Goal: Task Accomplishment & Management: Use online tool/utility

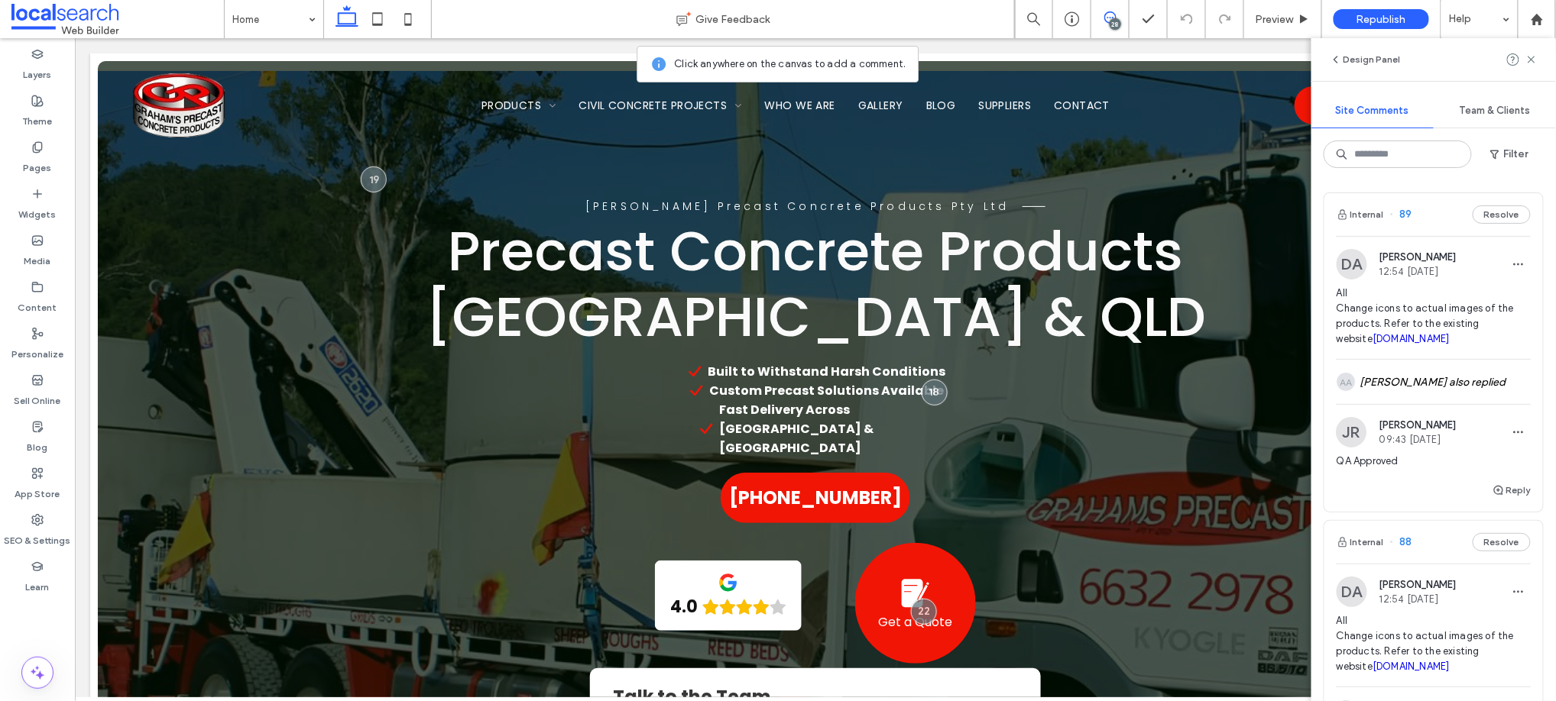
click at [1453, 287] on span "All Change icons to actual images of the products. Refer to the existing websit…" at bounding box center [1433, 316] width 194 height 61
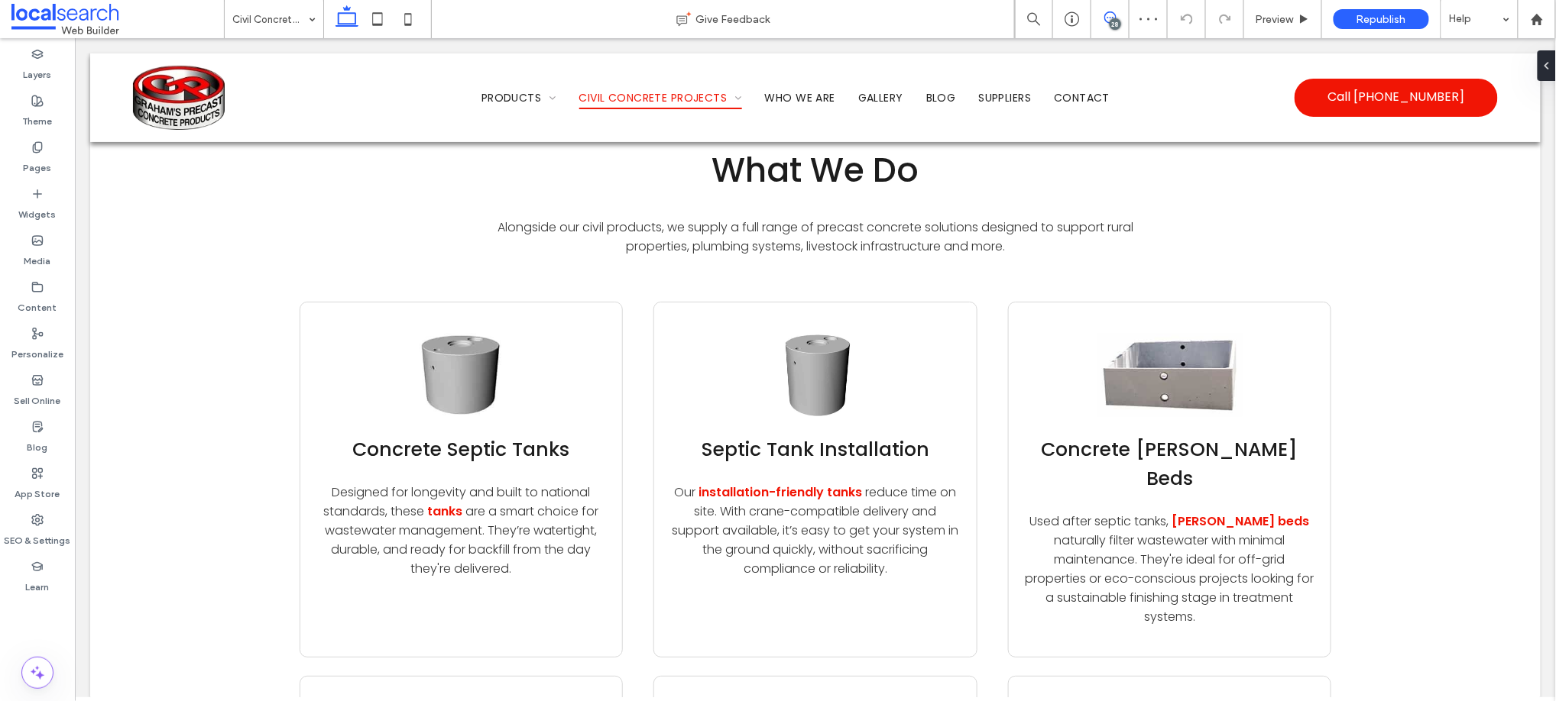
click at [1109, 11] on use at bounding box center [1110, 17] width 12 height 12
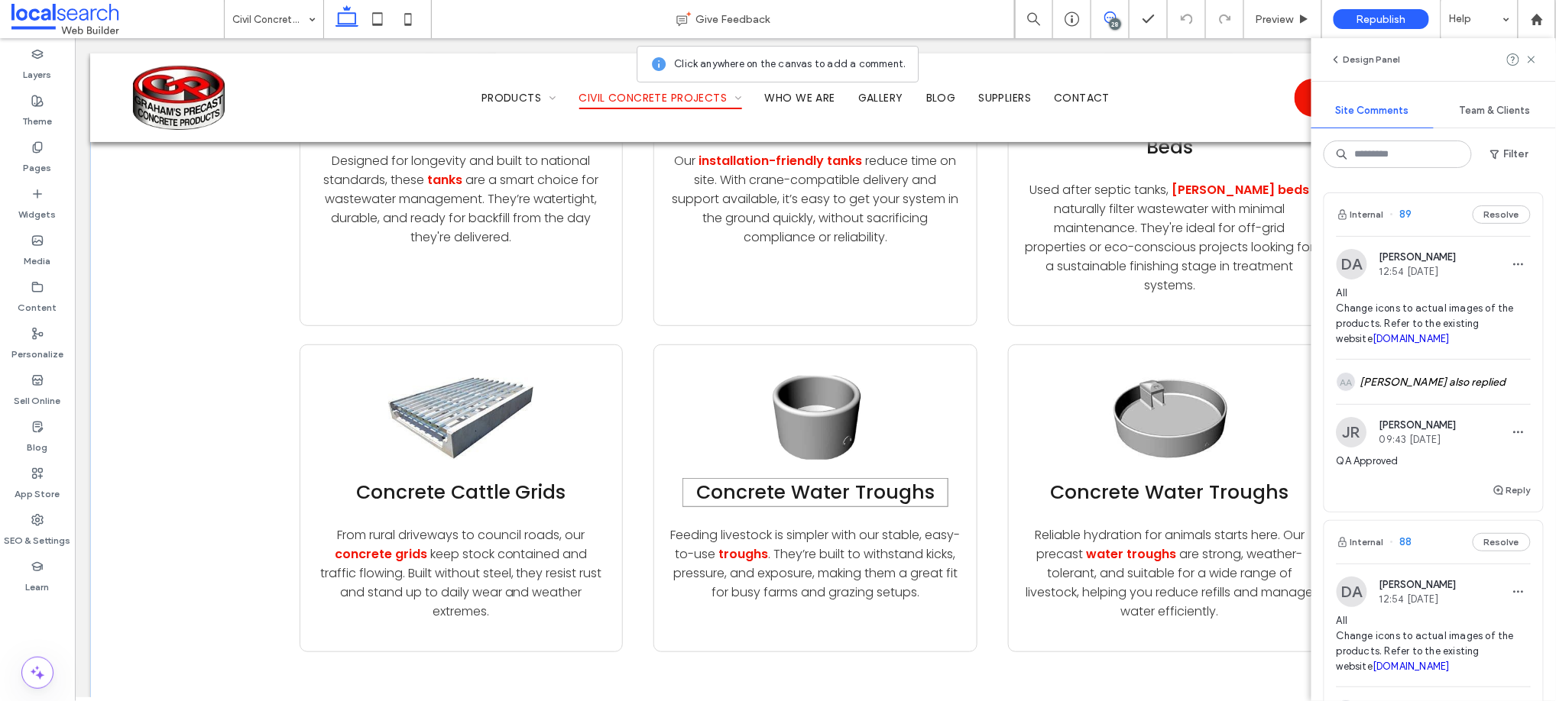
scroll to position [4854, 0]
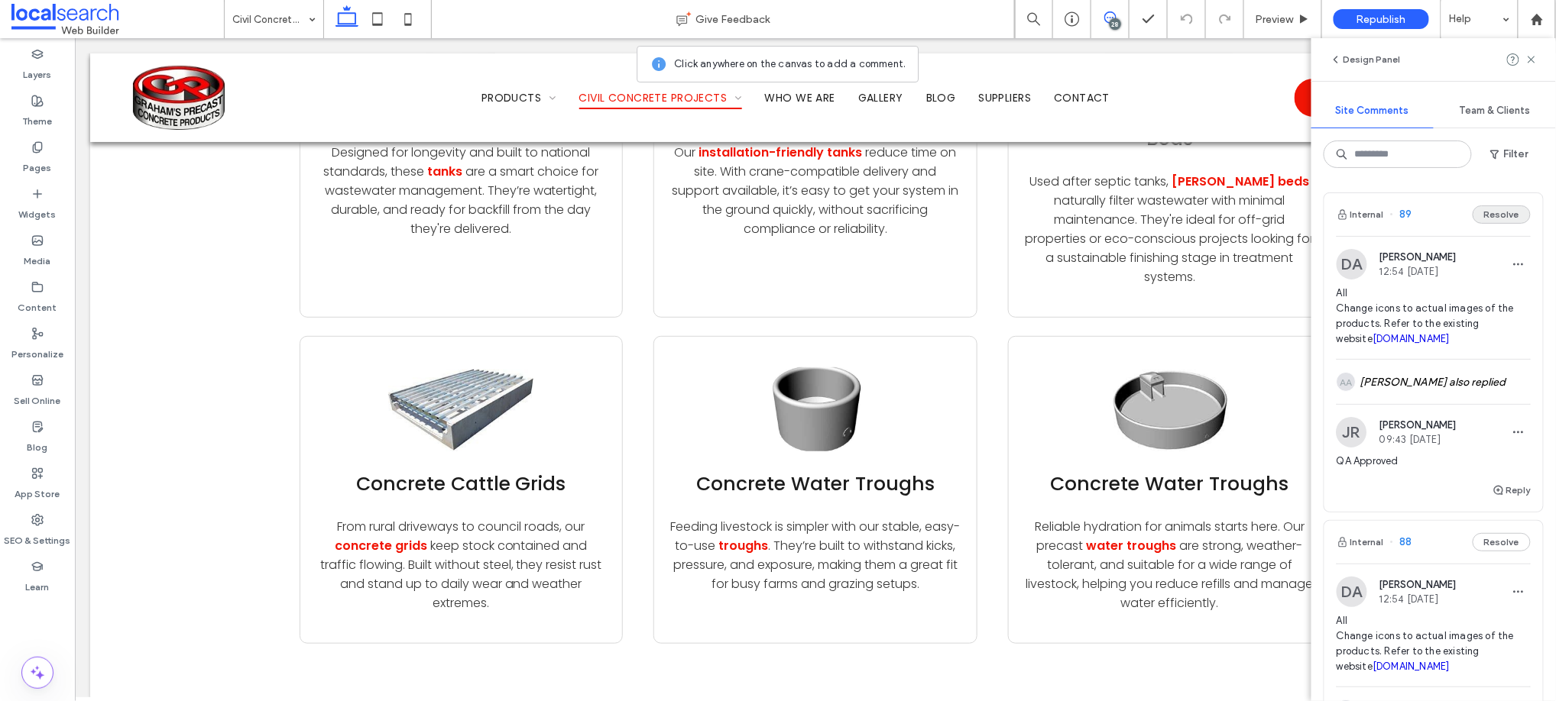
click at [1493, 215] on button "Resolve" at bounding box center [1501, 215] width 58 height 18
click at [1463, 288] on span "All Change icons to actual images of the products. Refer to the existing websit…" at bounding box center [1433, 316] width 194 height 61
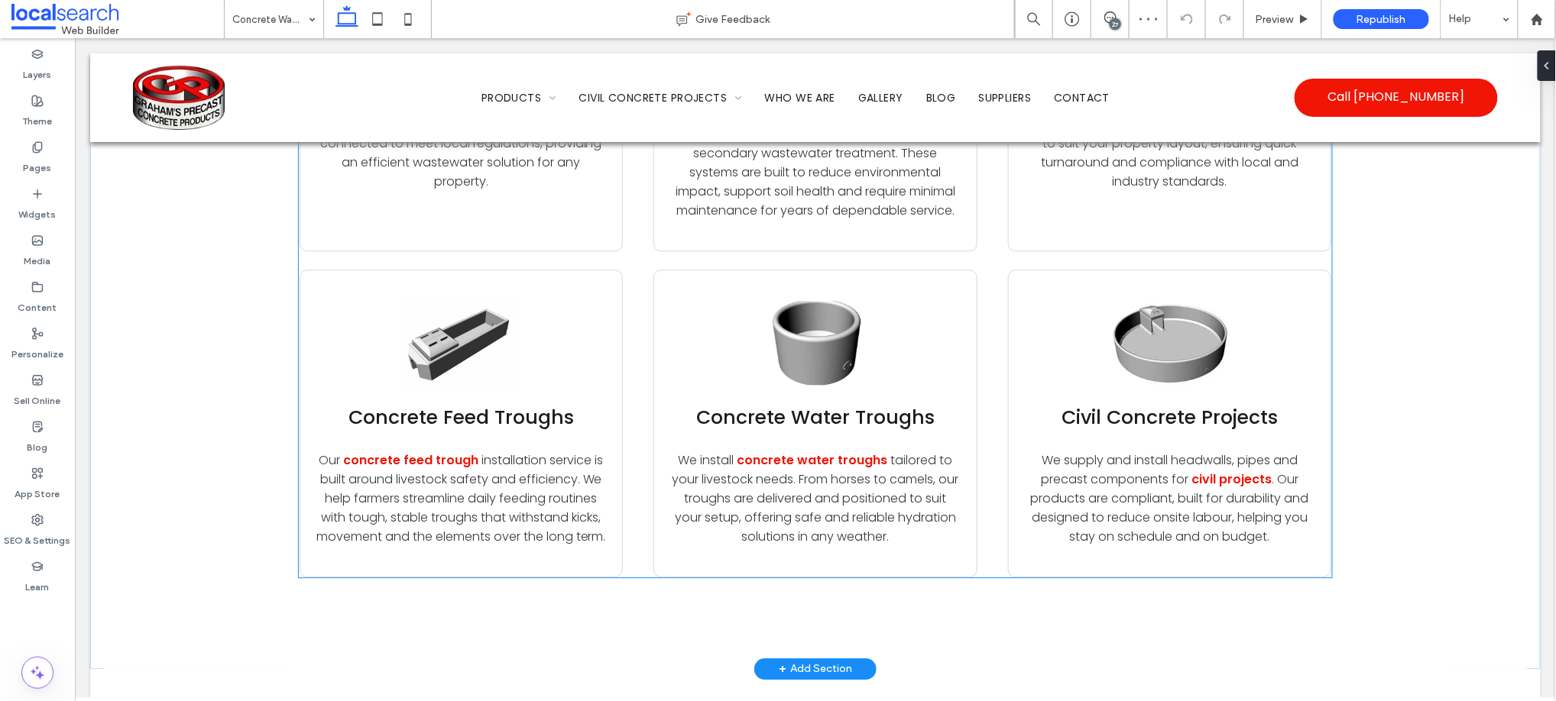
scroll to position [6126, 0]
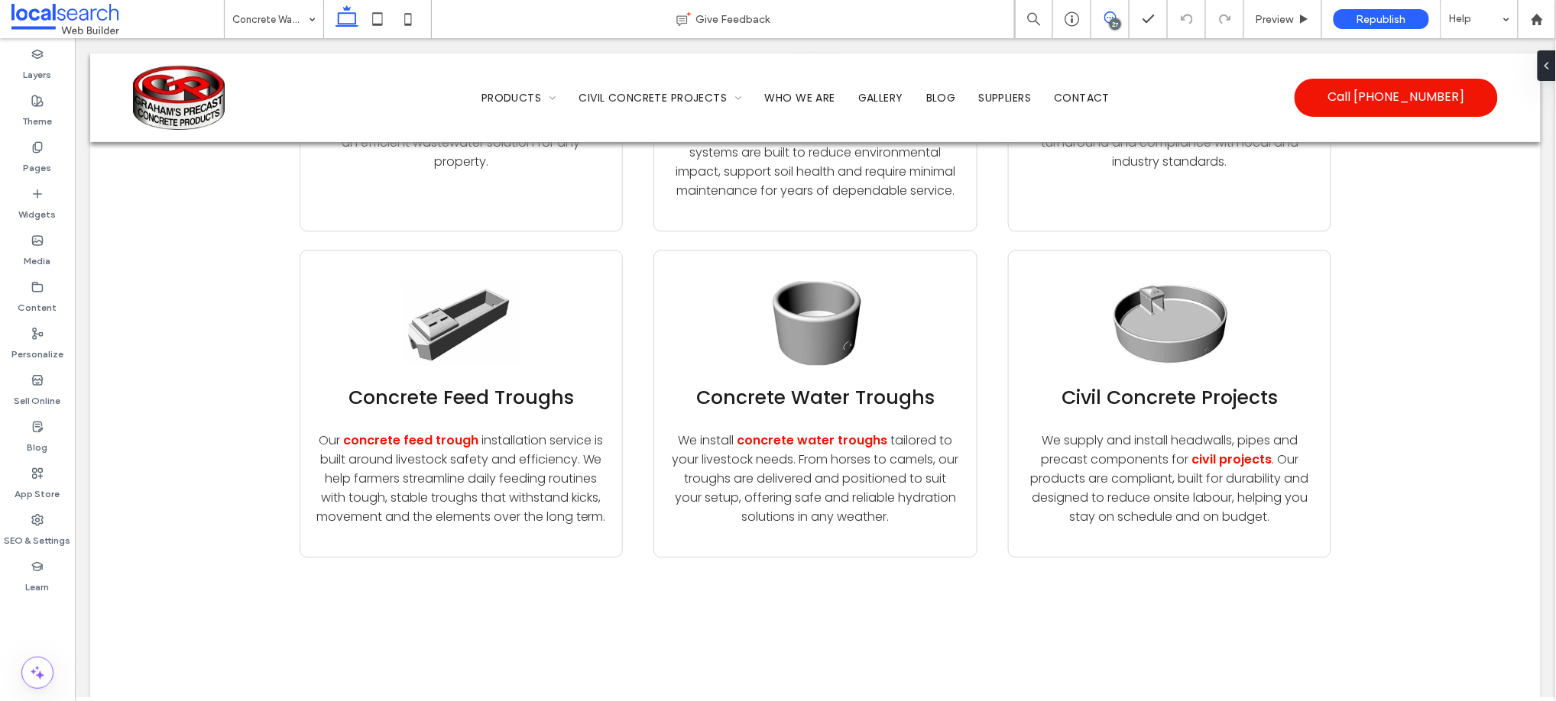
click at [1117, 14] on span at bounding box center [1109, 17] width 37 height 12
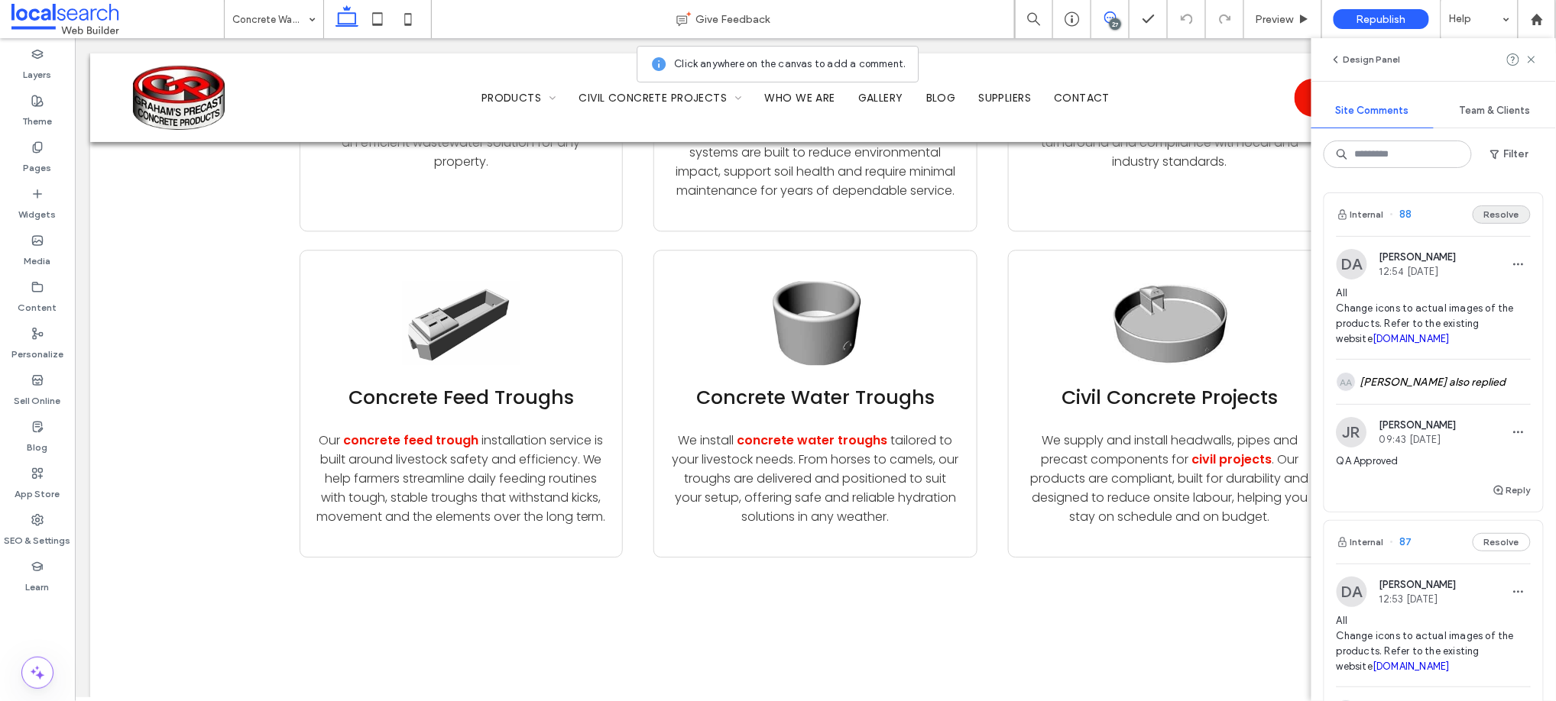
click at [1495, 214] on button "Resolve" at bounding box center [1501, 215] width 58 height 18
click at [1469, 286] on span "All Change icons to actual images of the products. Refer to the existing websit…" at bounding box center [1433, 316] width 194 height 61
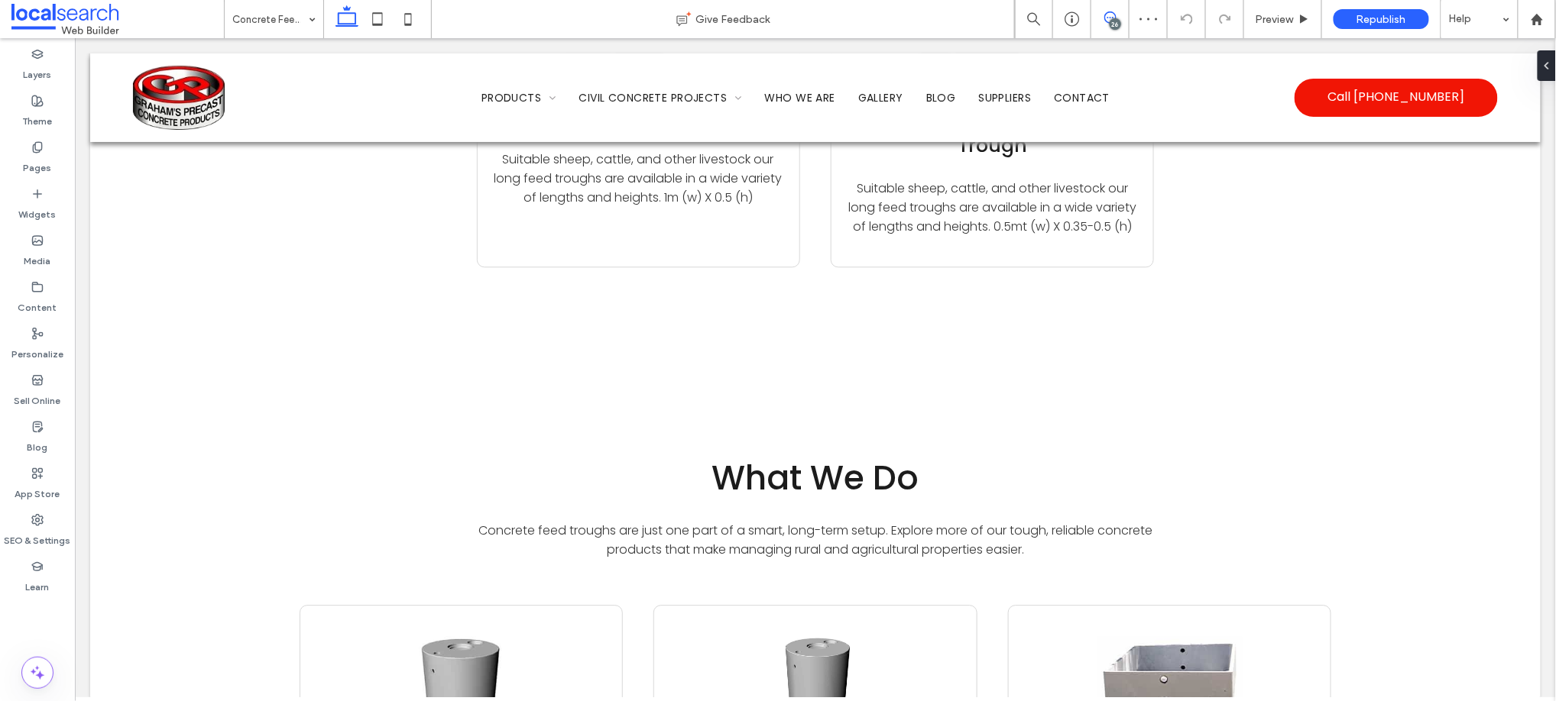
click at [1109, 11] on use at bounding box center [1110, 17] width 12 height 12
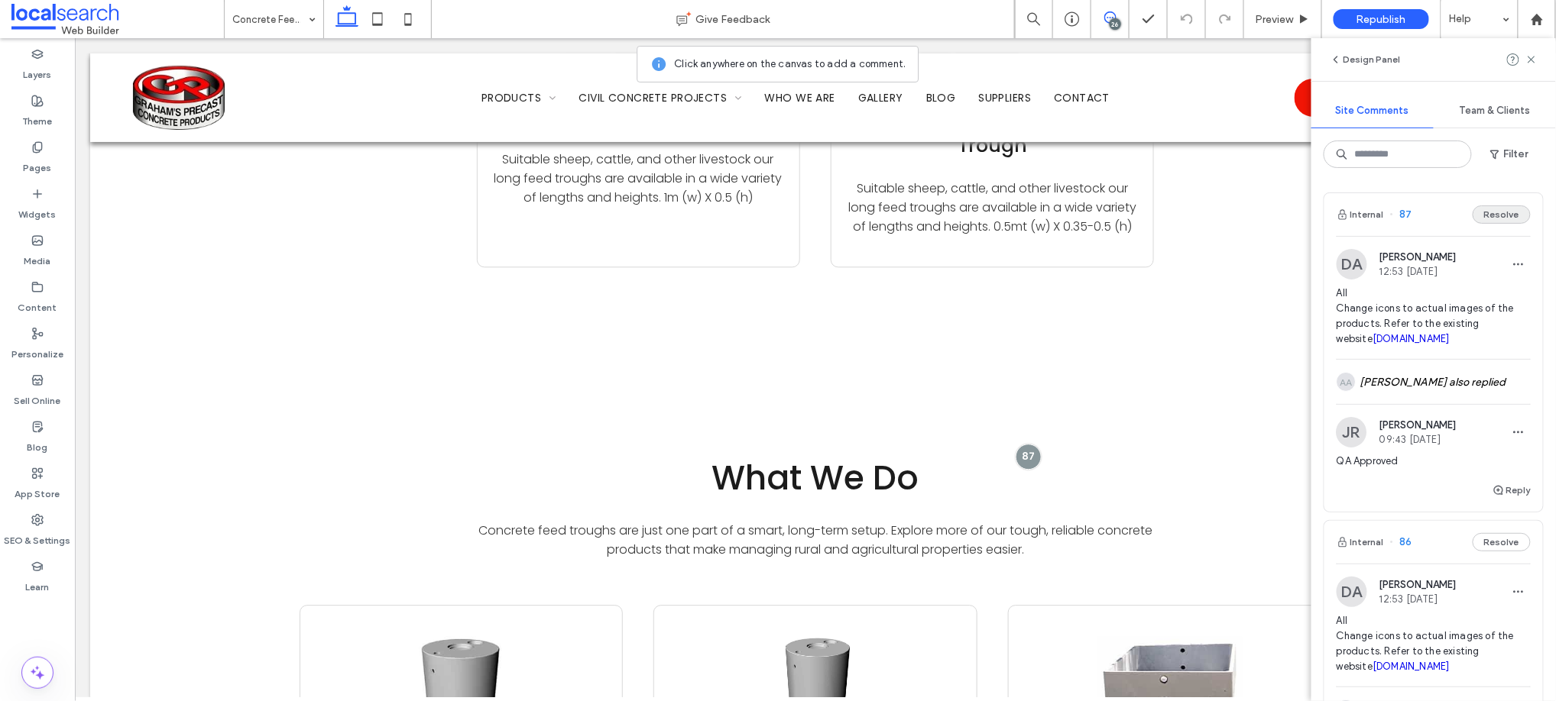
click at [1488, 210] on button "Resolve" at bounding box center [1501, 215] width 58 height 18
click at [1464, 274] on div "DA [PERSON_NAME] 12:53 [DATE]" at bounding box center [1433, 264] width 194 height 31
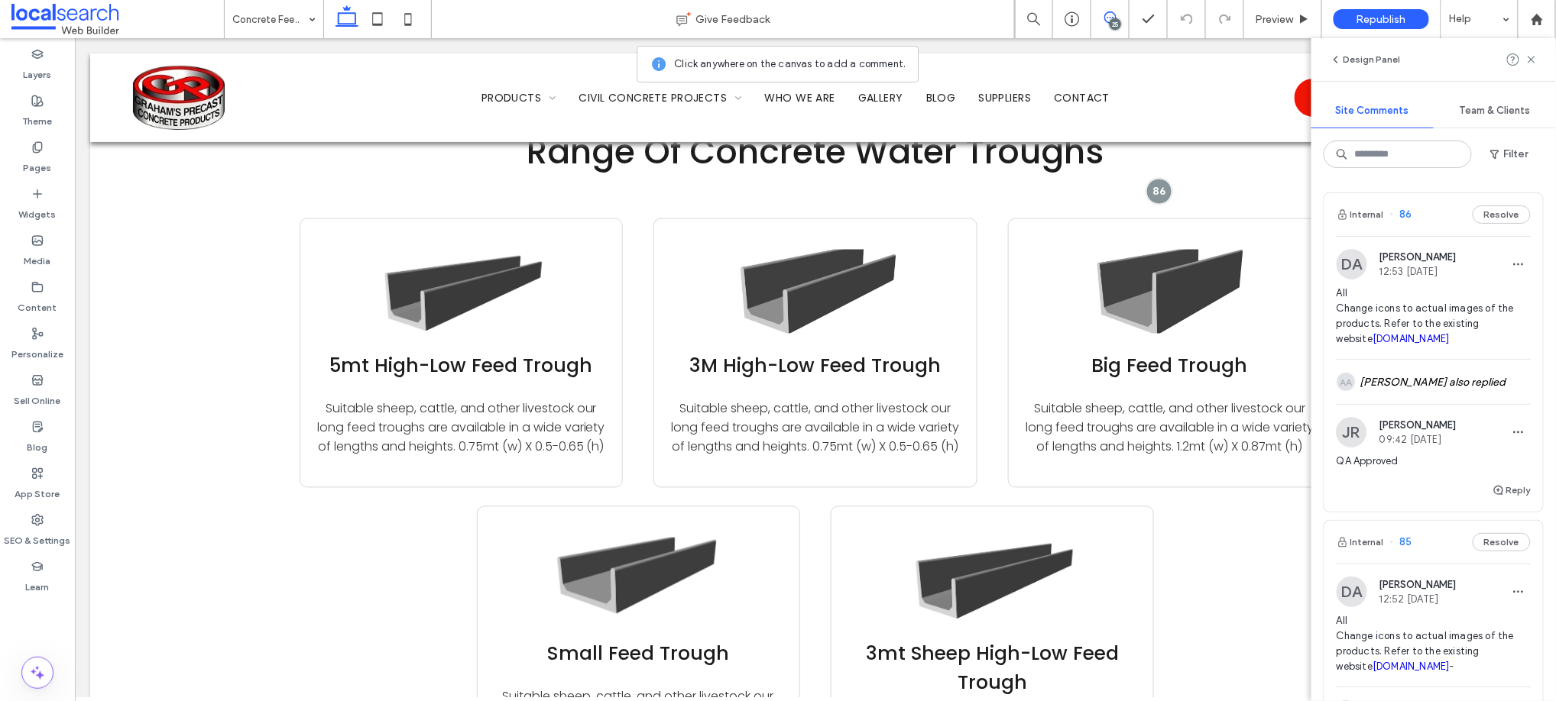
scroll to position [5544, 0]
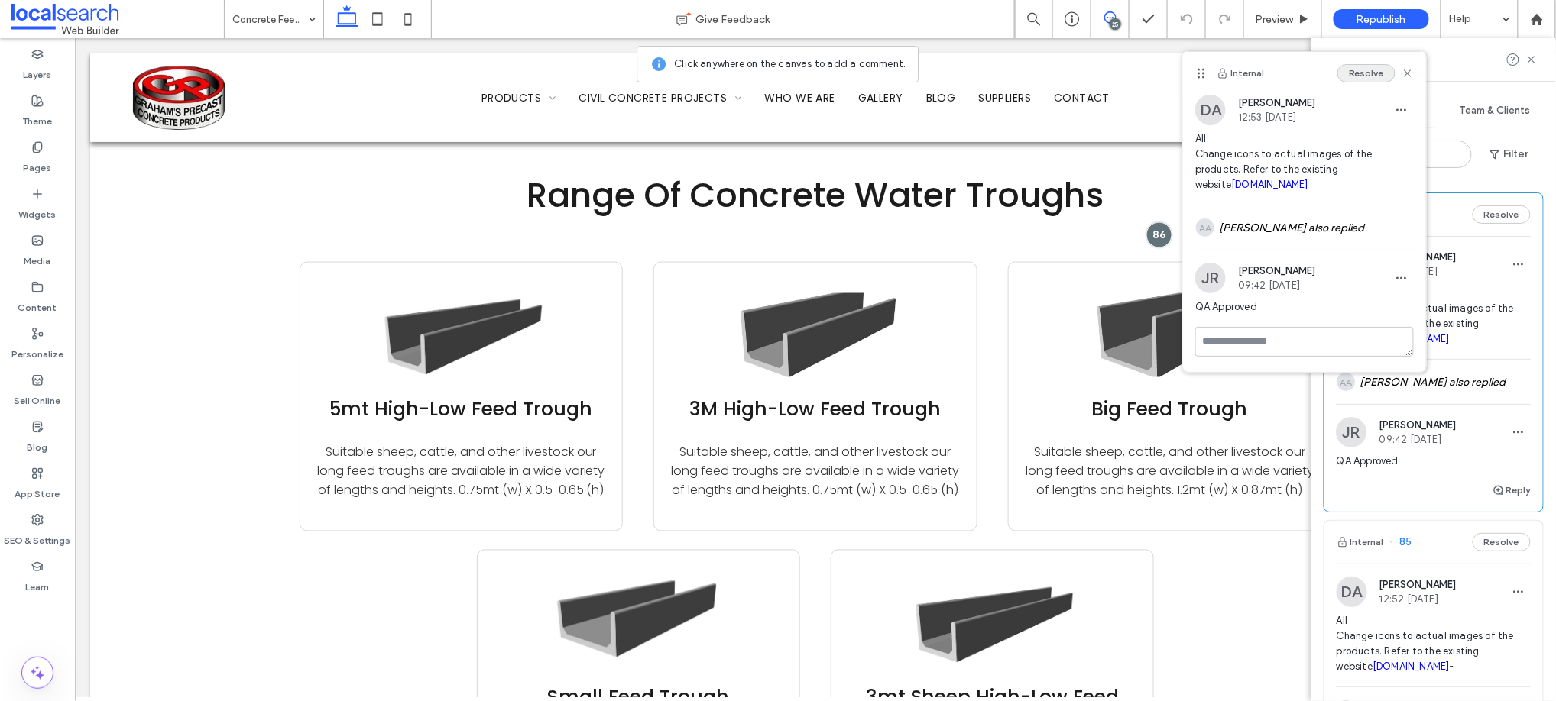
click at [1365, 69] on button "Resolve" at bounding box center [1366, 73] width 58 height 18
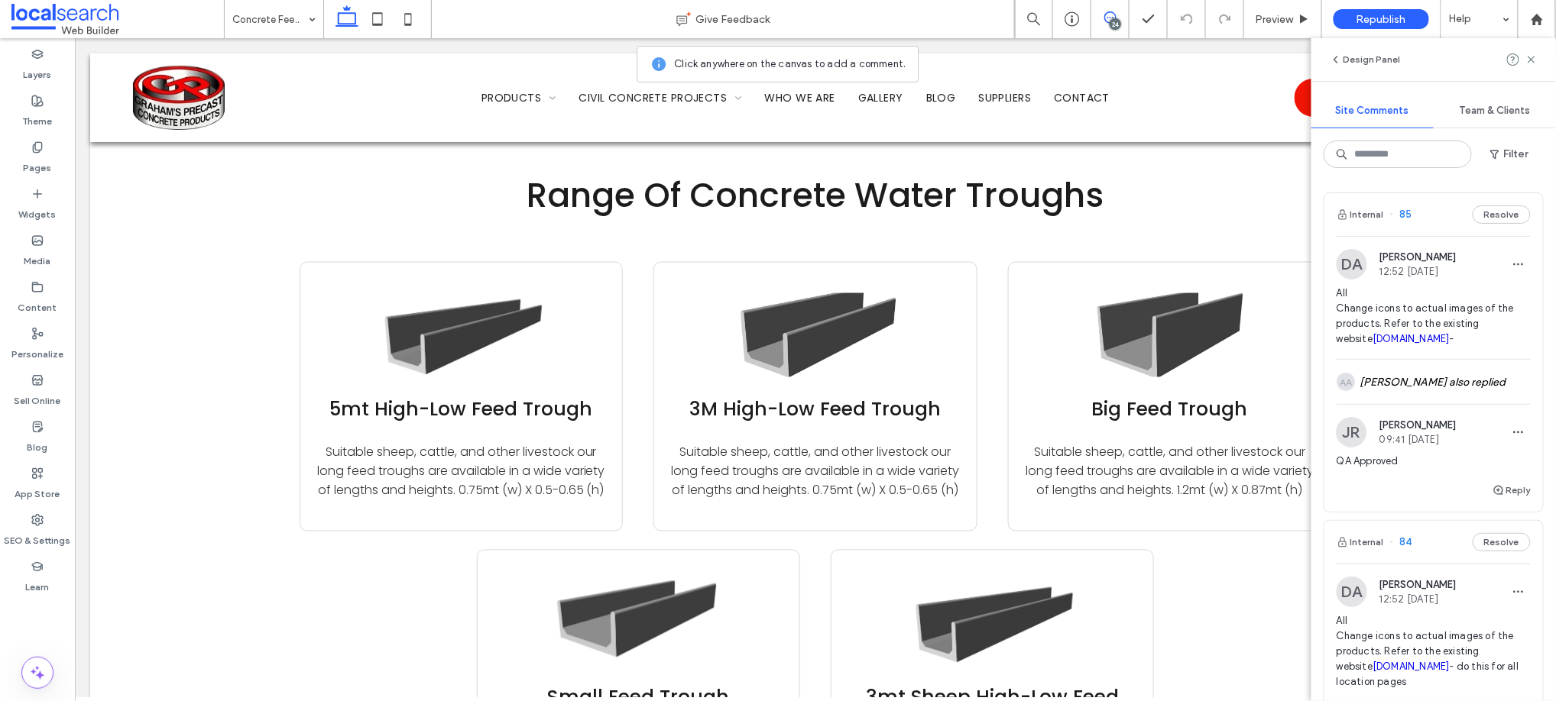
click at [1476, 275] on div "DA [PERSON_NAME] 12:52 [DATE]" at bounding box center [1433, 264] width 194 height 31
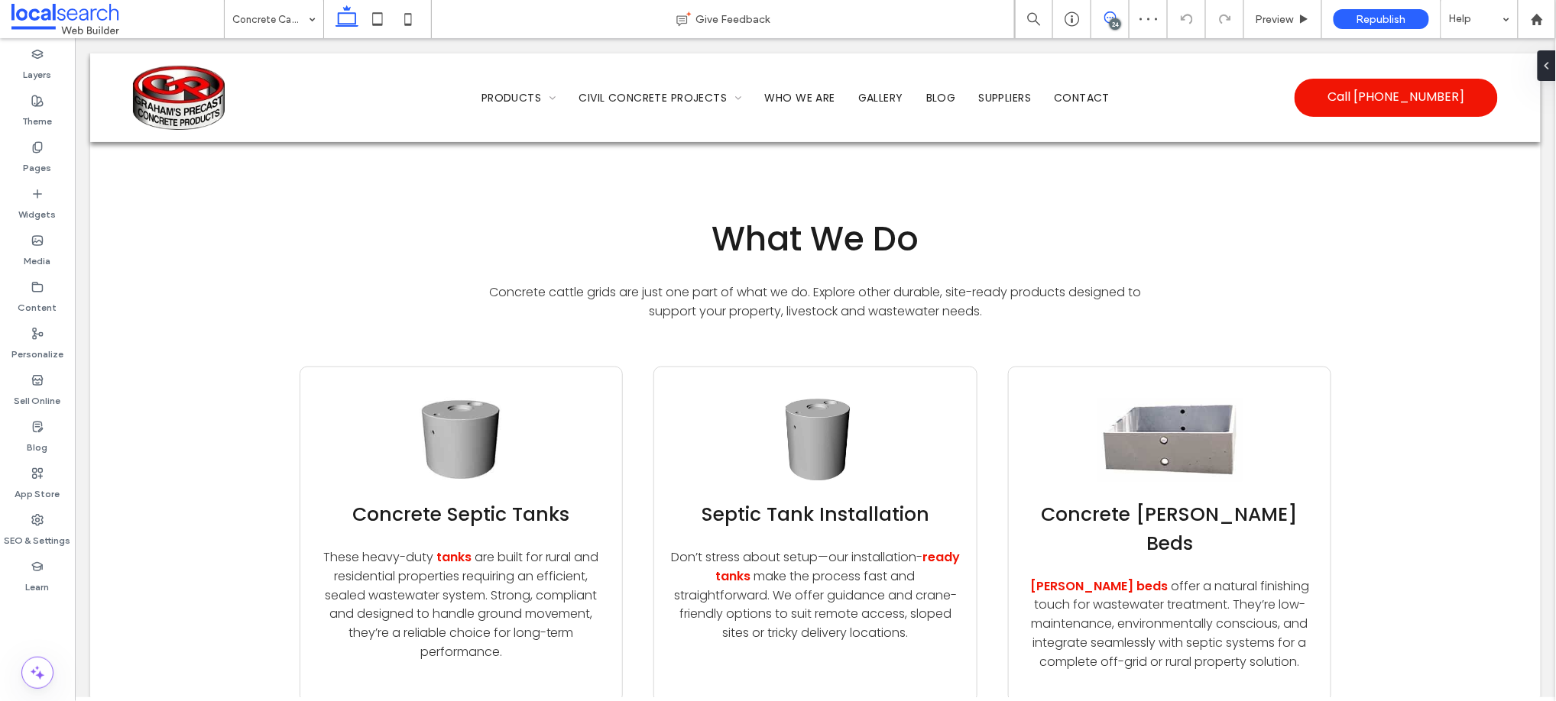
click at [1106, 17] on icon at bounding box center [1110, 17] width 12 height 12
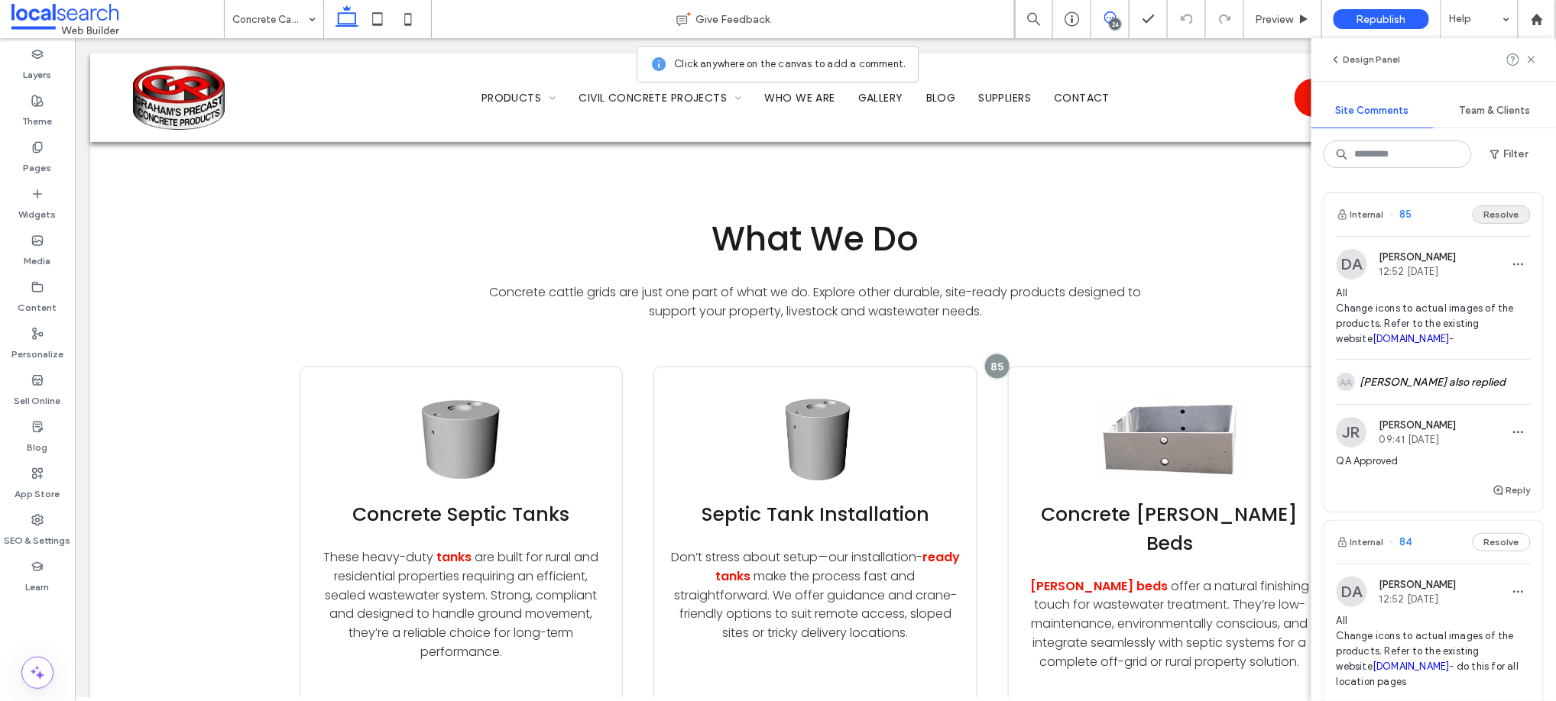
click at [1495, 211] on button "Resolve" at bounding box center [1501, 215] width 58 height 18
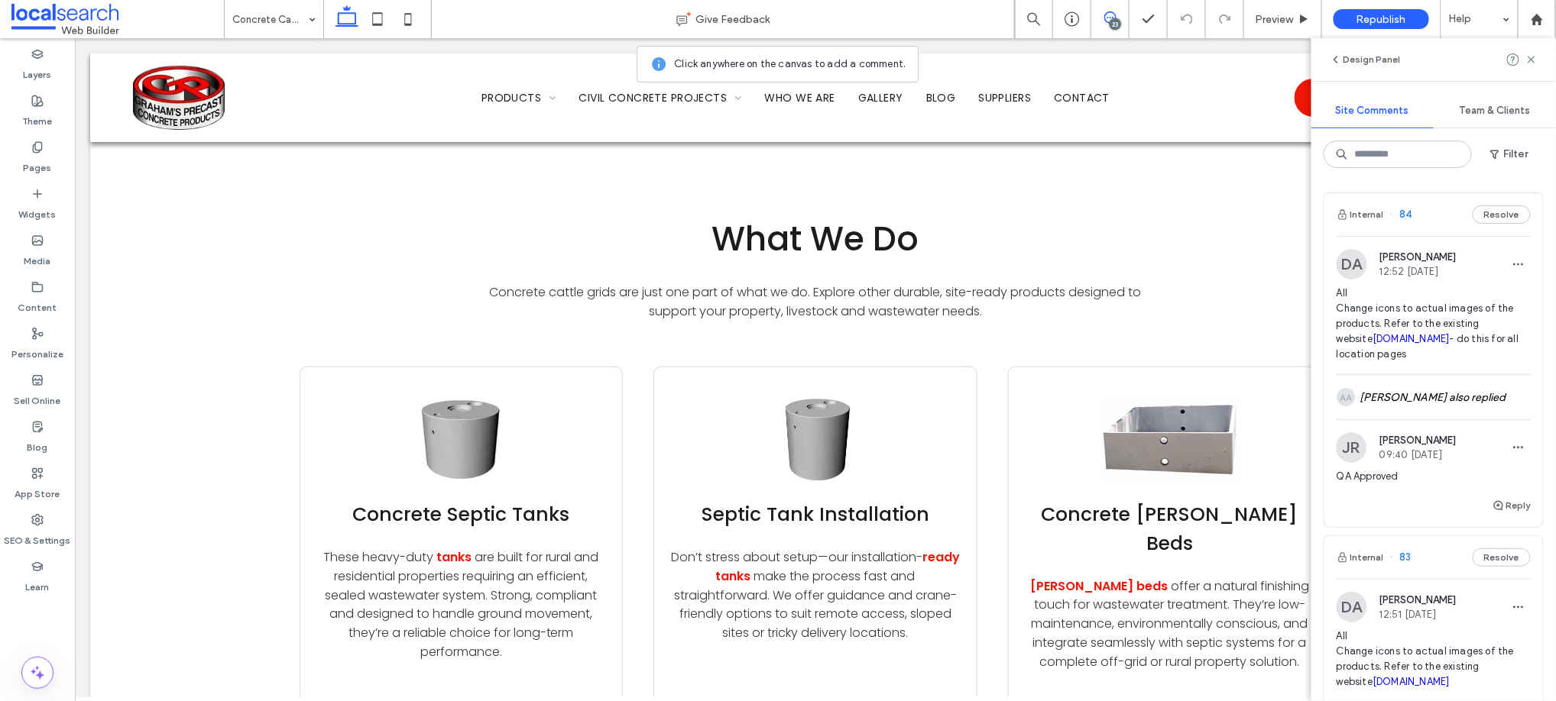
click at [1450, 357] on span "All Change icons to actual images of the products. Refer to the existing websit…" at bounding box center [1433, 324] width 194 height 76
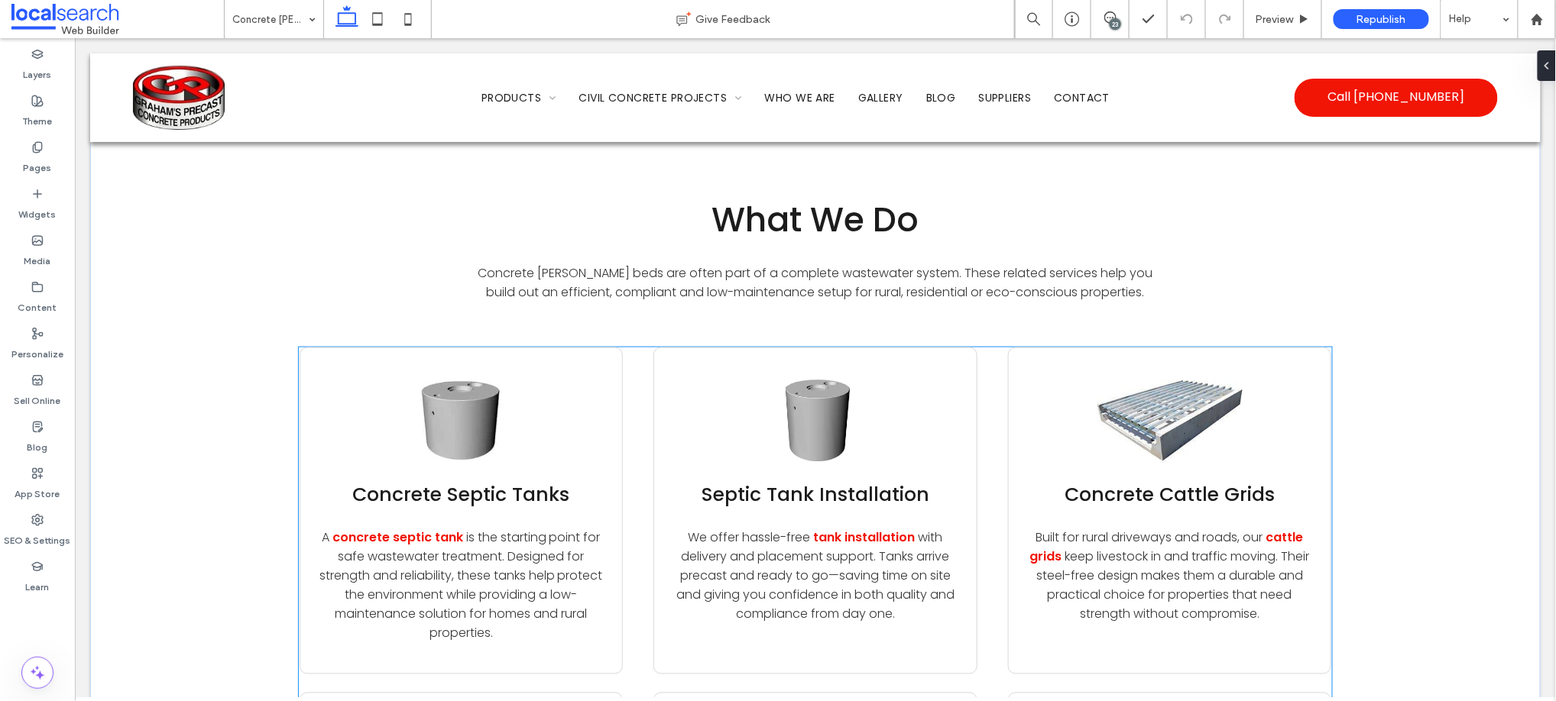
scroll to position [5483, 0]
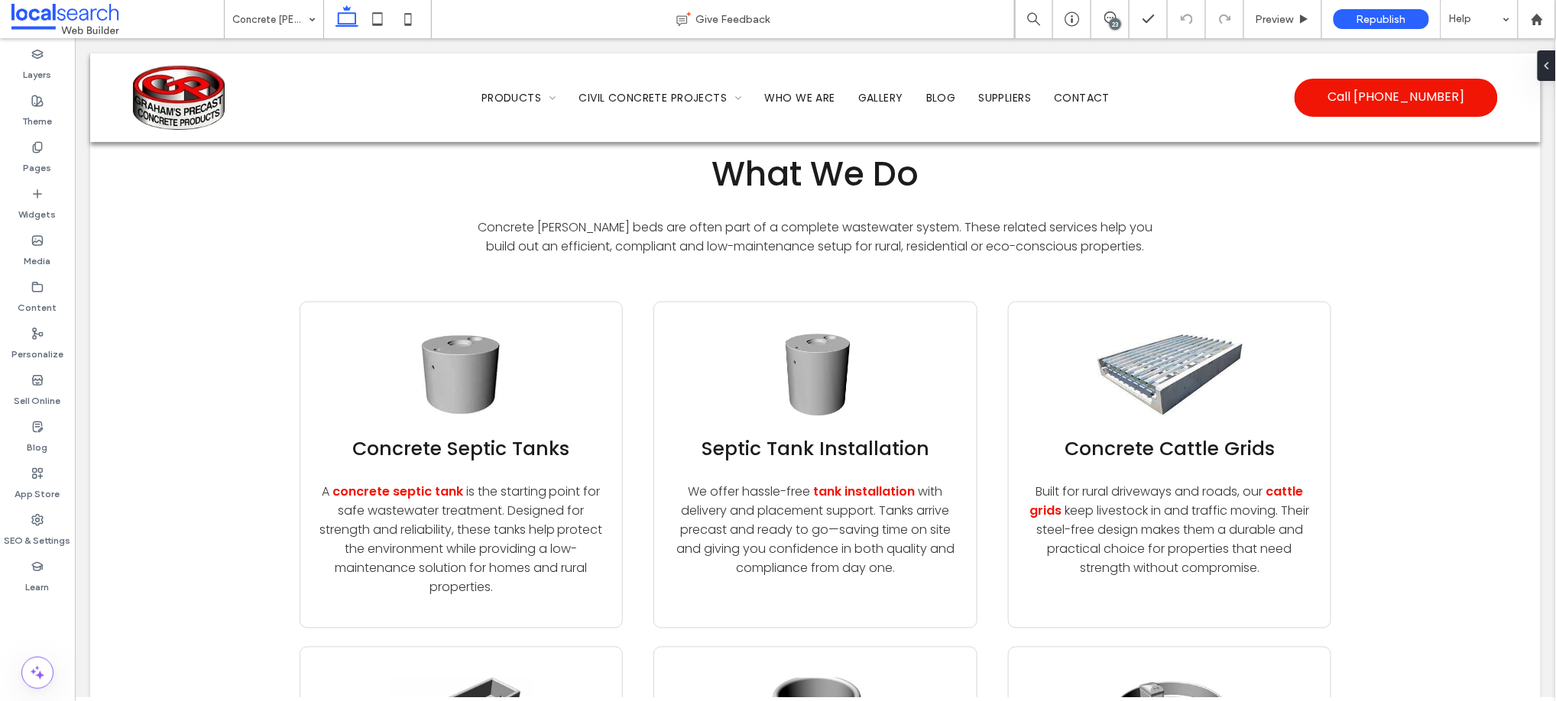
click at [1106, 15] on icon at bounding box center [1110, 17] width 12 height 12
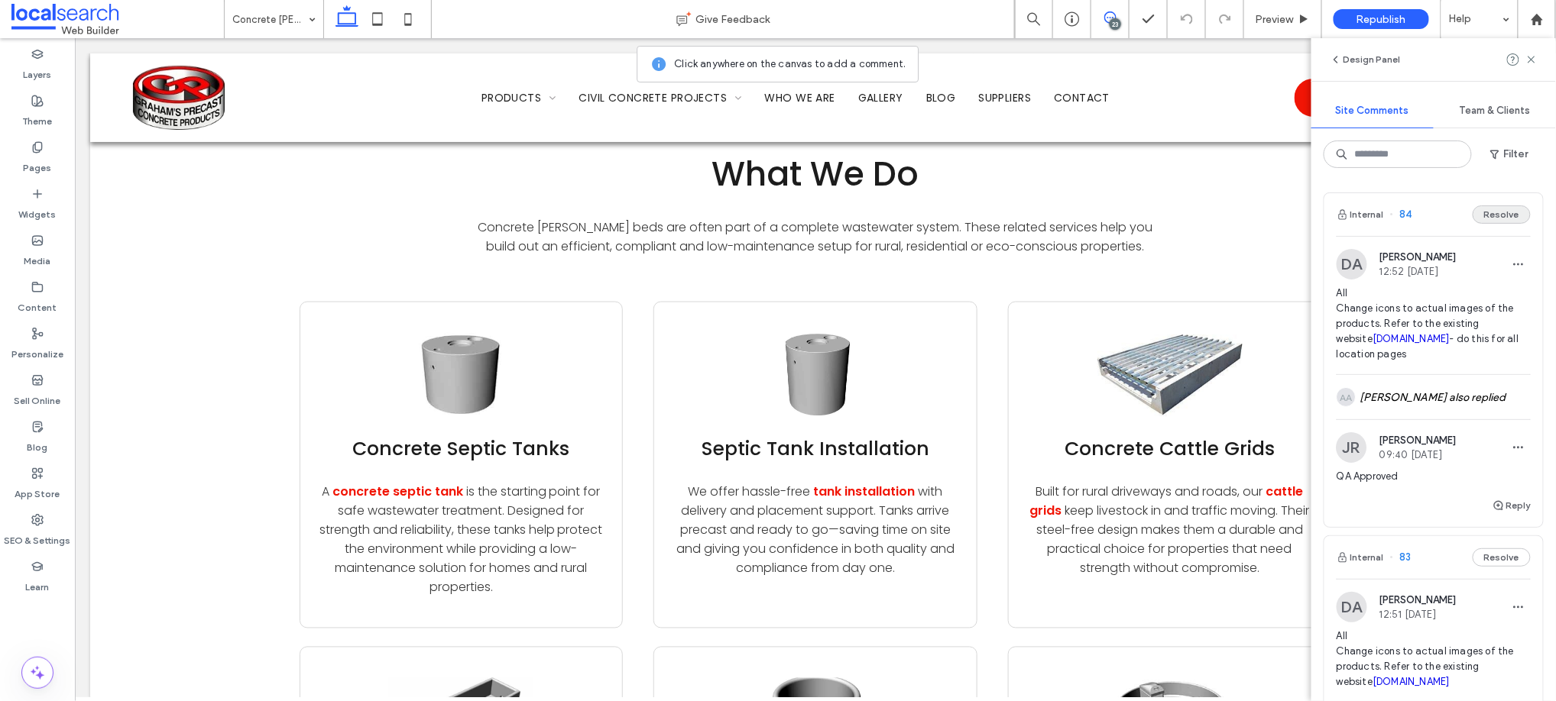
click at [1488, 215] on button "Resolve" at bounding box center [1501, 215] width 58 height 18
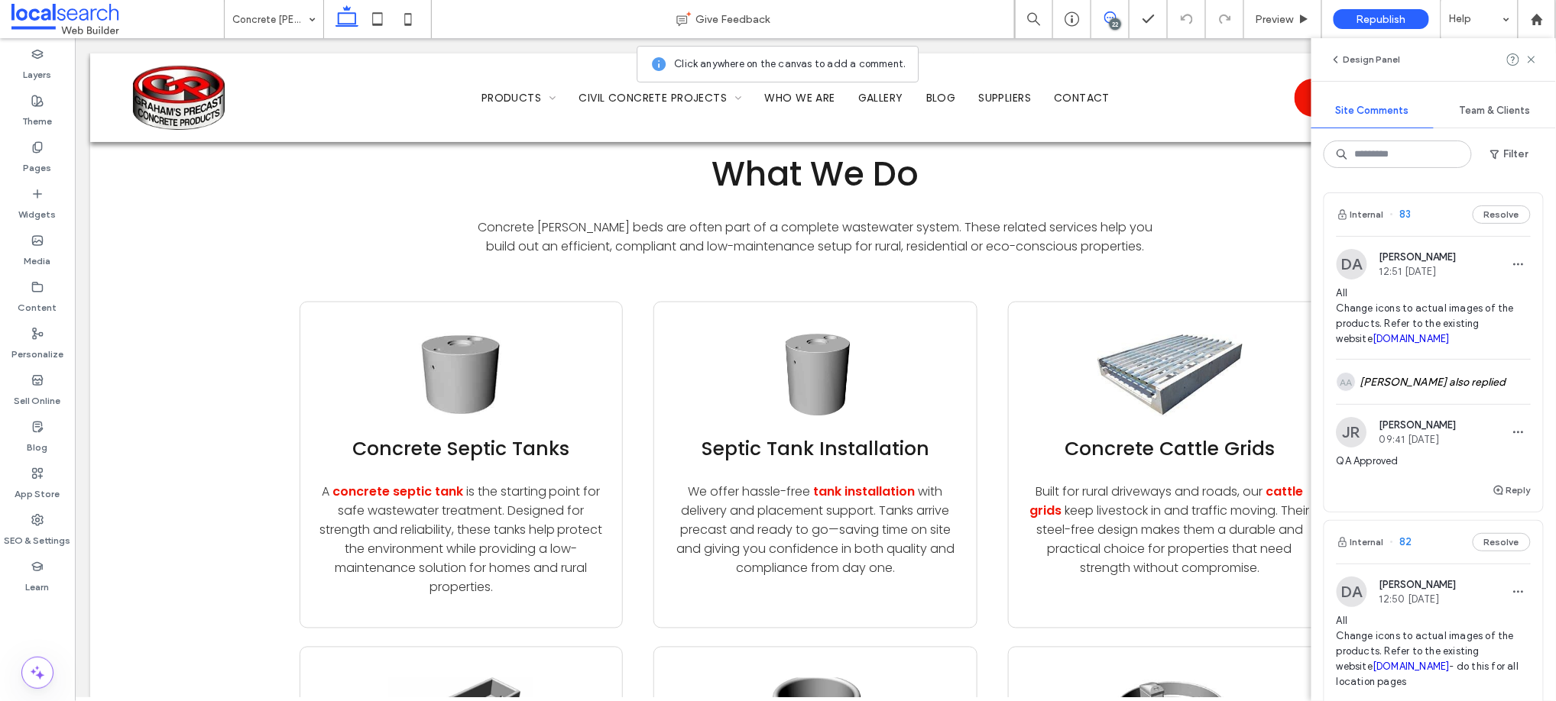
click at [1475, 349] on div "All Change icons to actual images of the products. Refer to the existing websit…" at bounding box center [1433, 322] width 194 height 73
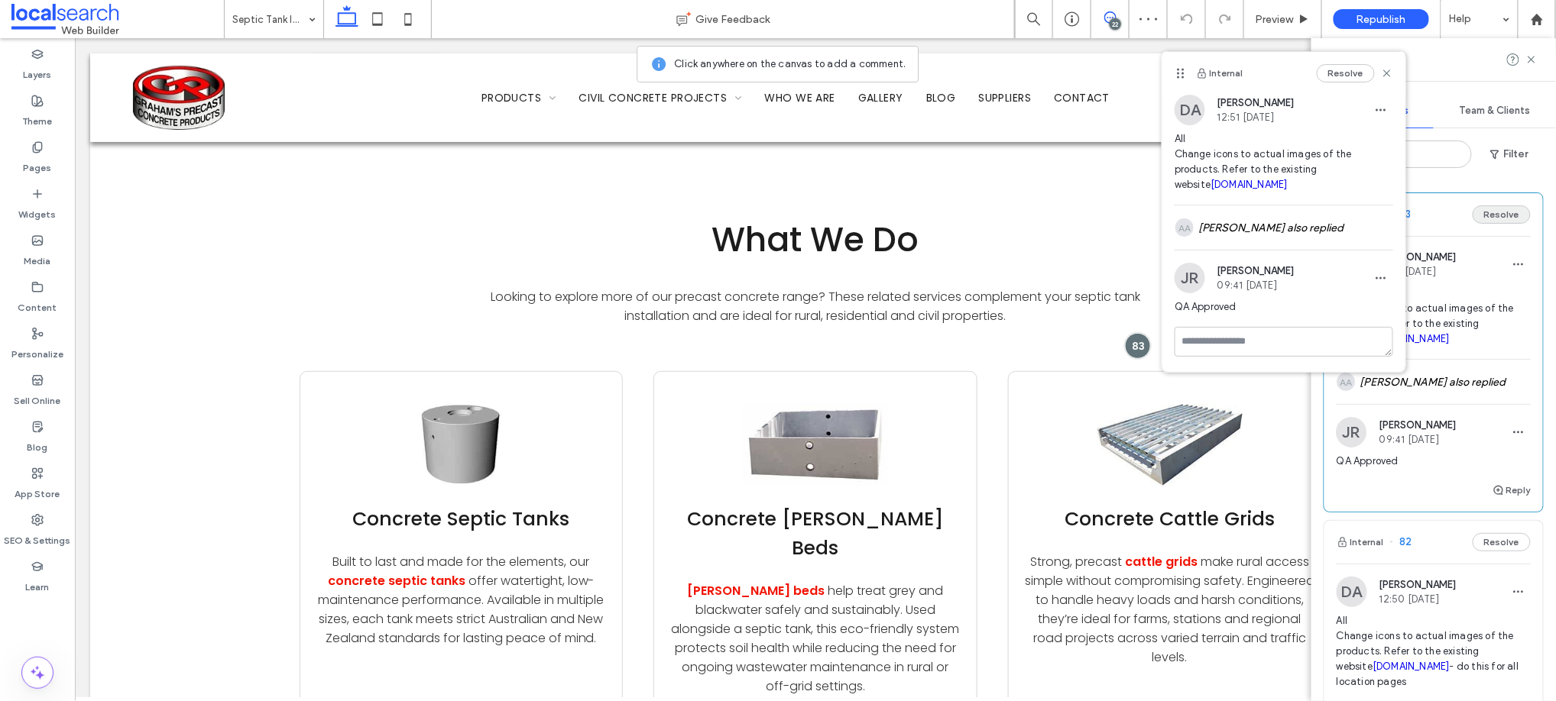
click at [1488, 214] on button "Resolve" at bounding box center [1501, 215] width 58 height 18
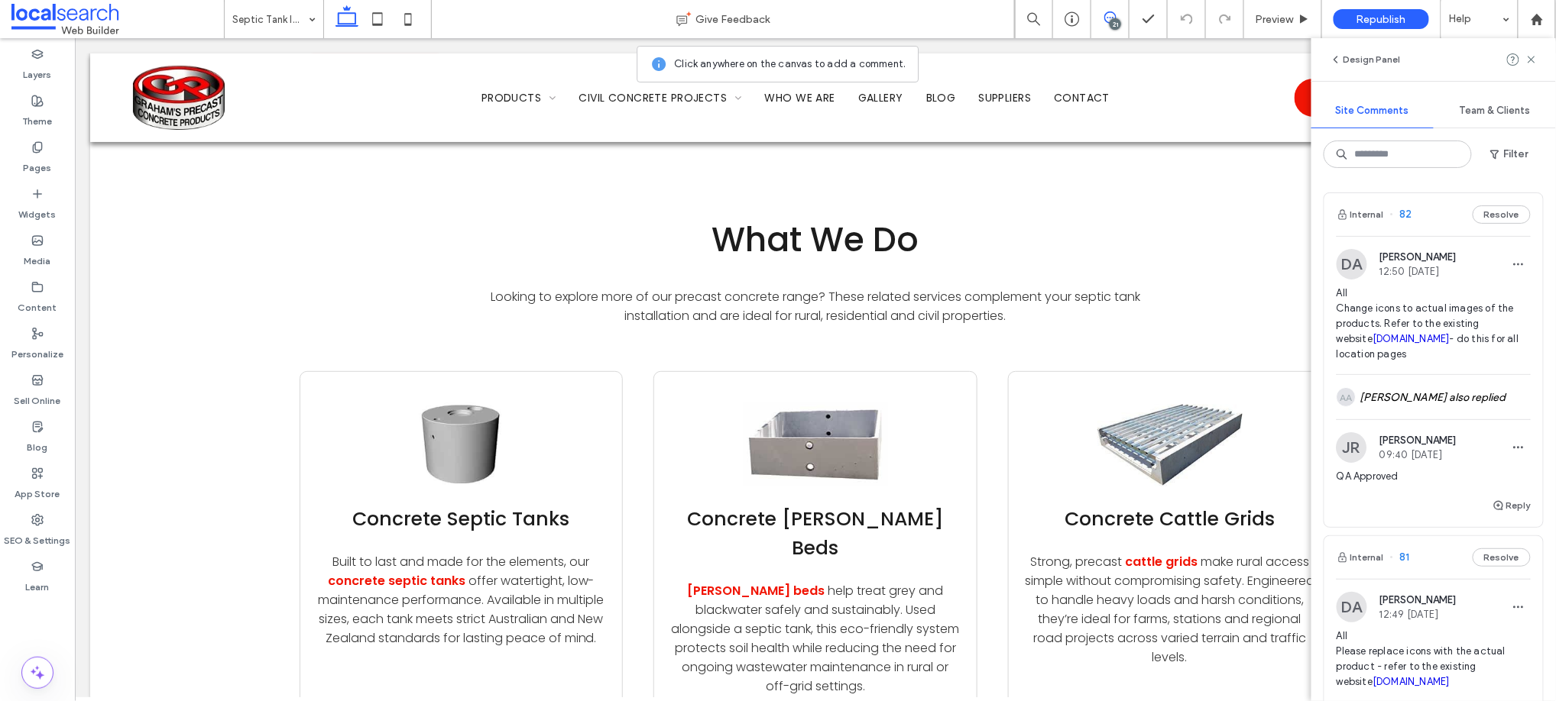
click at [1488, 214] on button "Resolve" at bounding box center [1501, 215] width 58 height 18
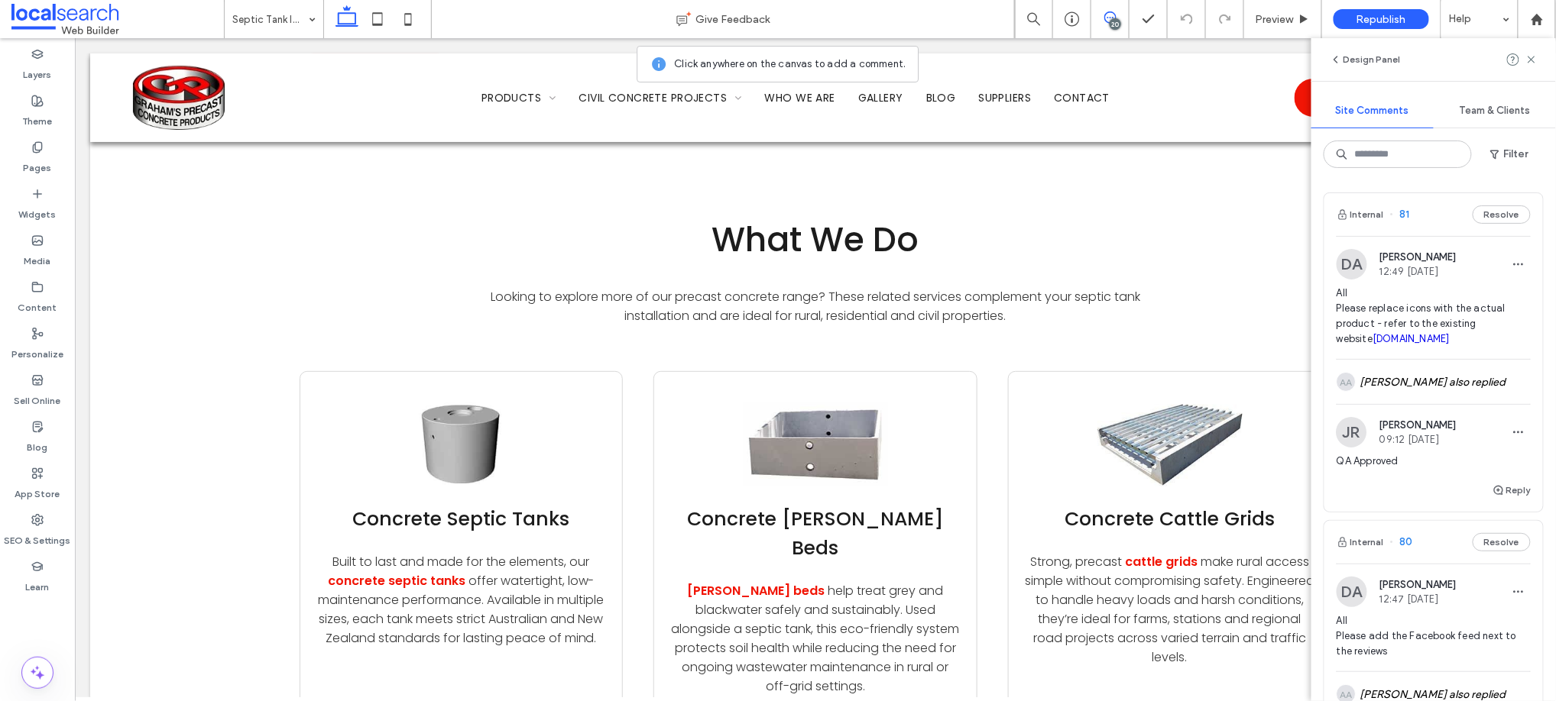
click at [1481, 265] on div "DA [PERSON_NAME] 12:49 [DATE]" at bounding box center [1433, 264] width 194 height 31
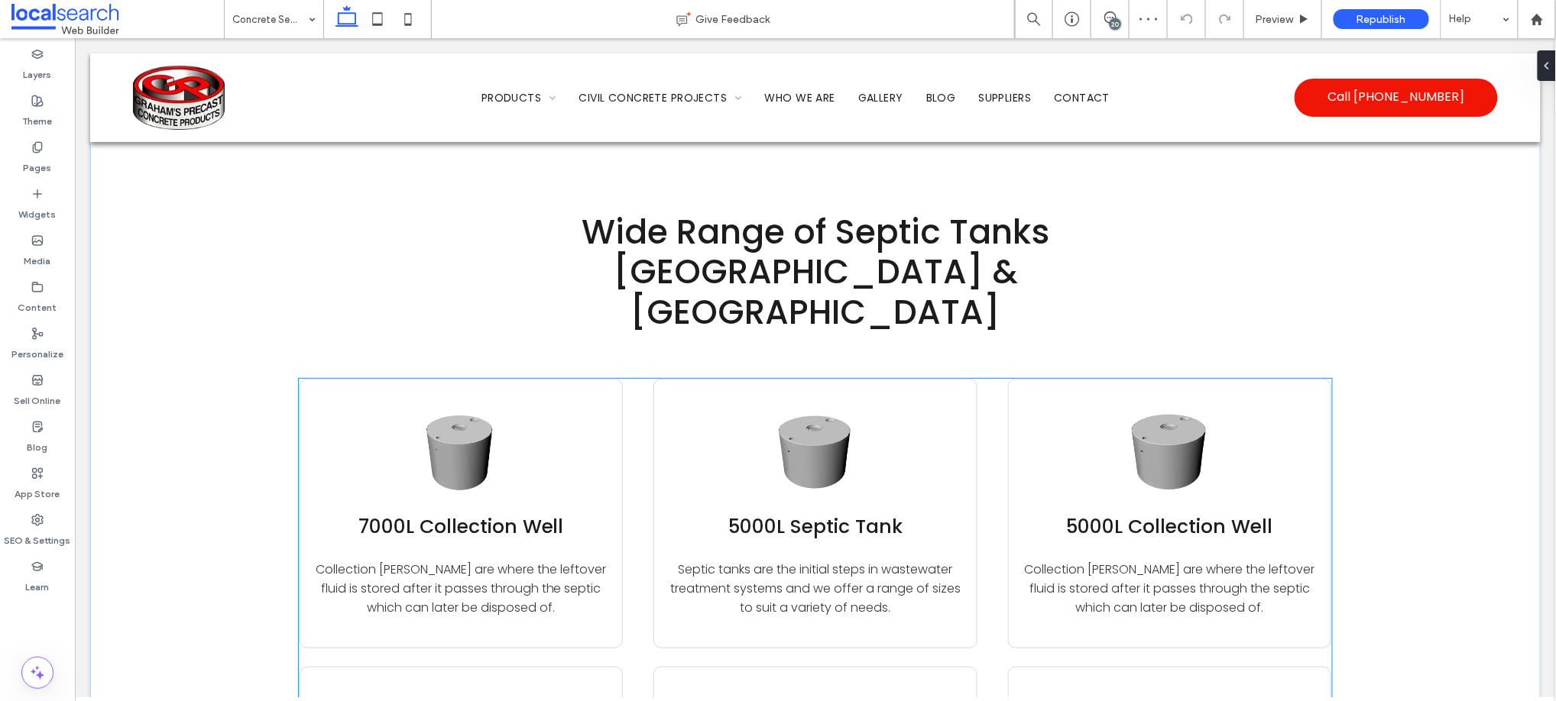
scroll to position [4563, 0]
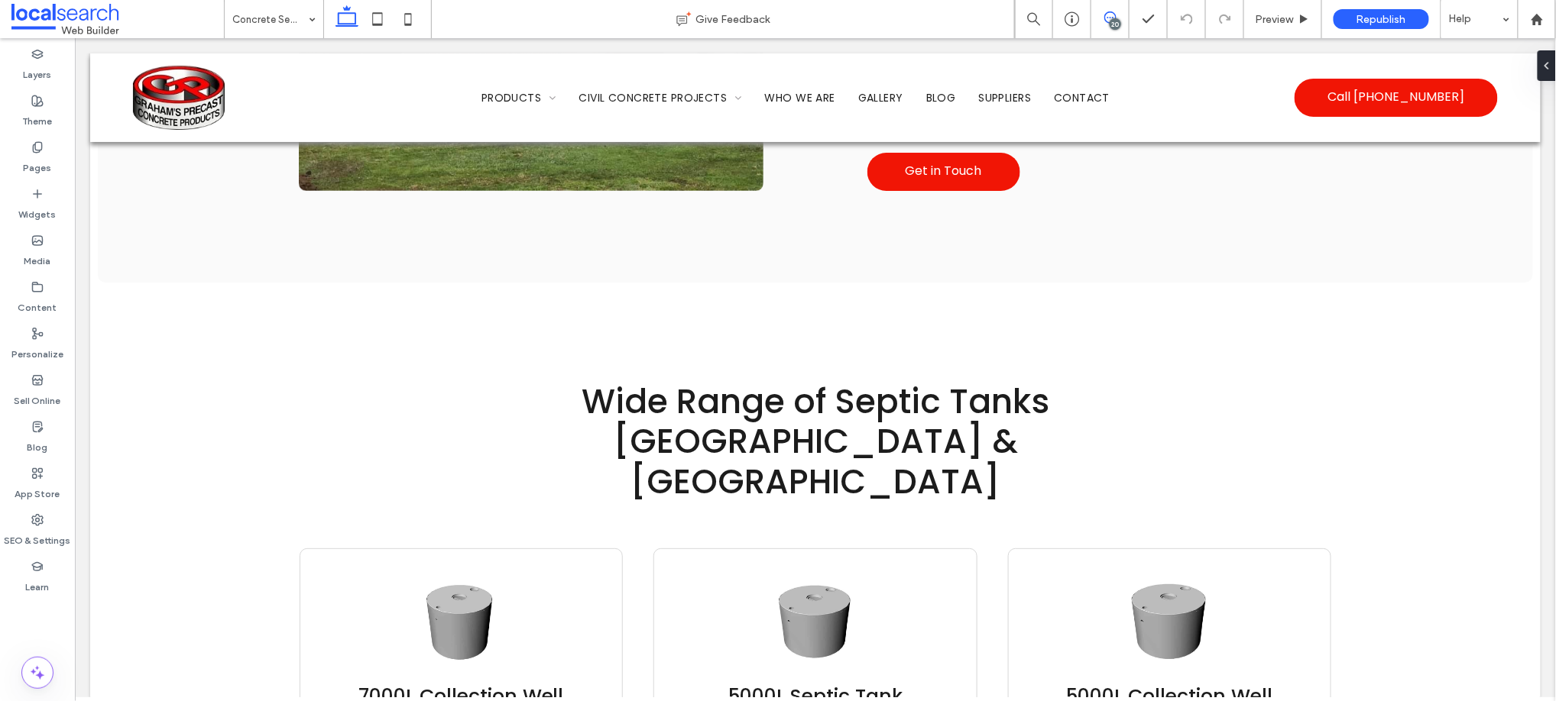
click at [1109, 11] on icon at bounding box center [1110, 17] width 12 height 12
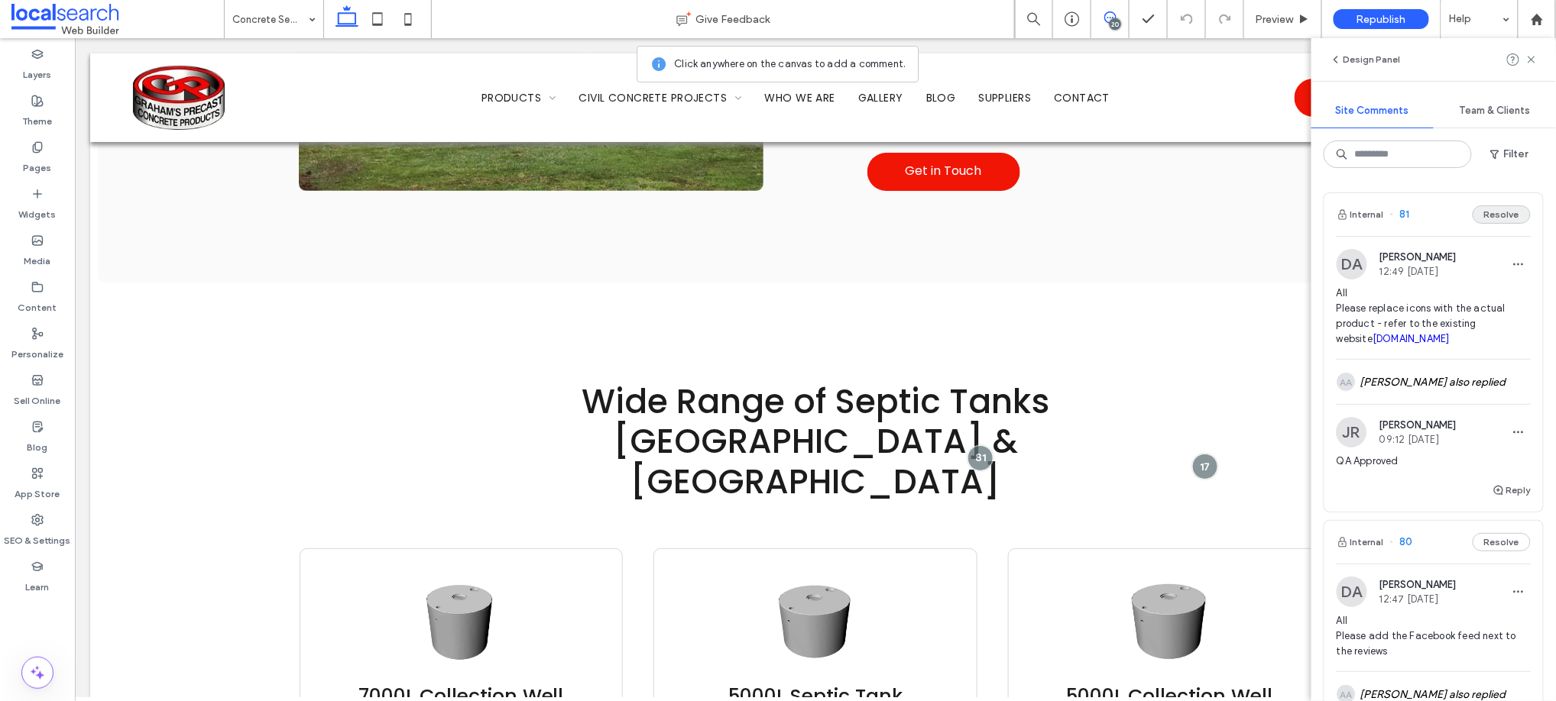
click at [1486, 214] on button "Resolve" at bounding box center [1501, 215] width 58 height 18
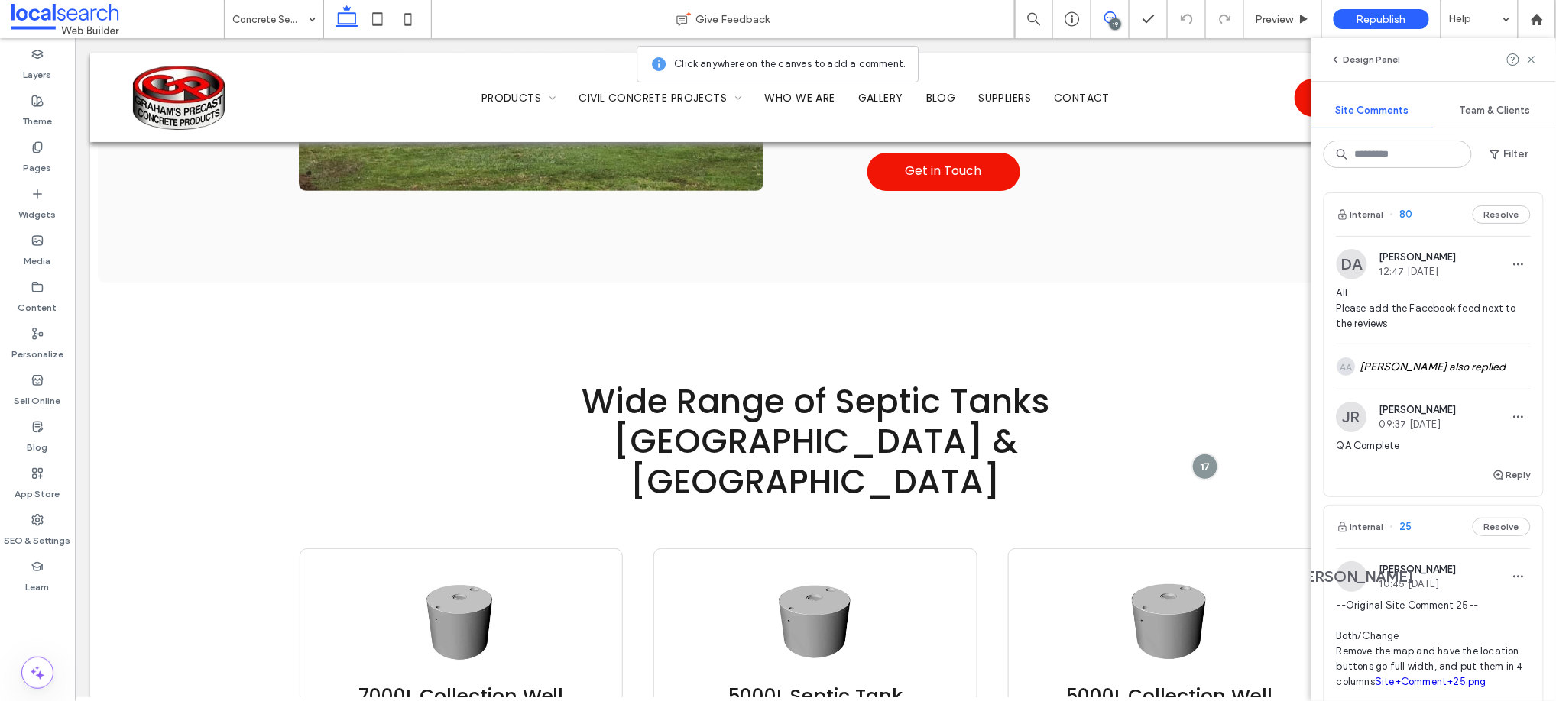
click at [1479, 281] on div "DA [PERSON_NAME] 12:47 [DATE] All Please add the Facebook feed next to the revi…" at bounding box center [1433, 296] width 194 height 95
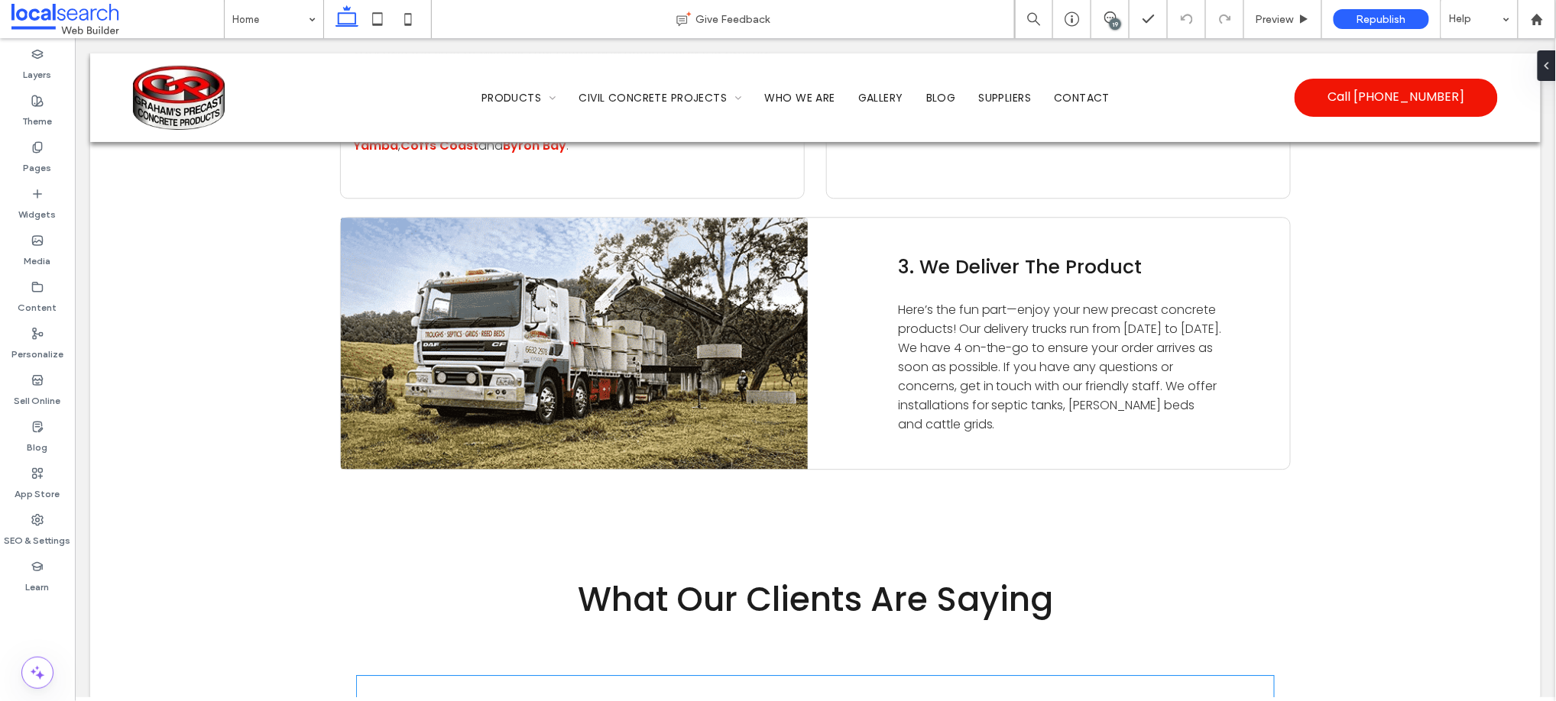
scroll to position [6618, 0]
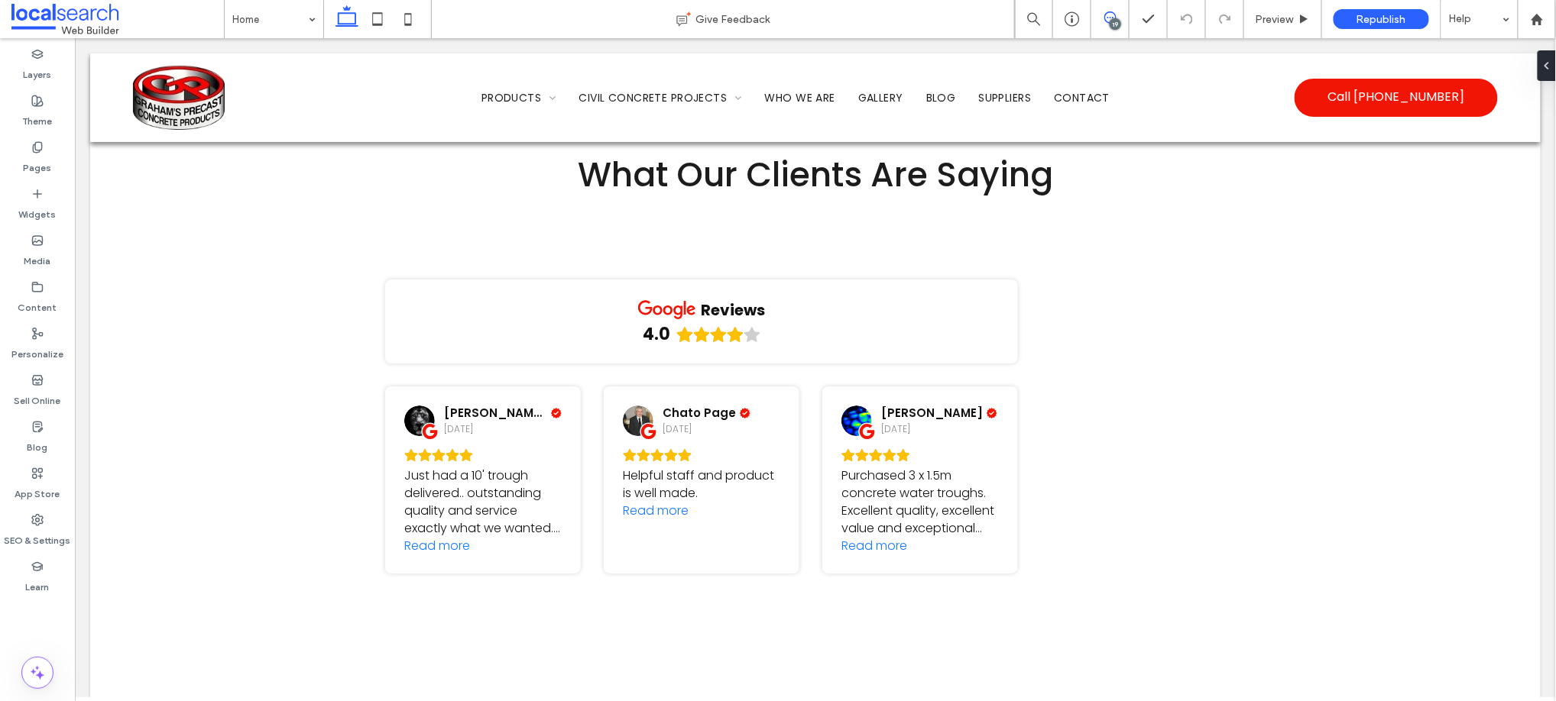
click at [1108, 11] on icon at bounding box center [1110, 17] width 12 height 12
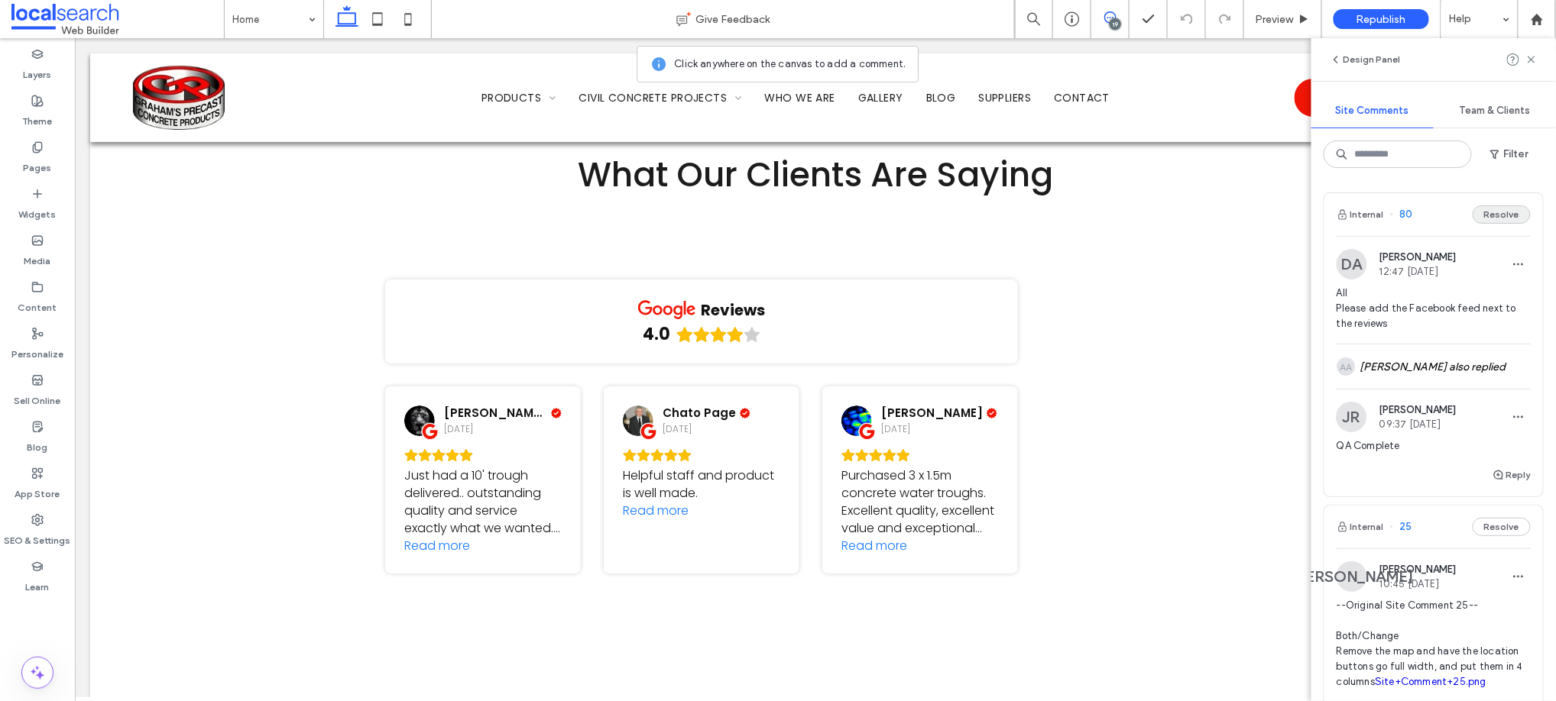
click at [1492, 216] on button "Resolve" at bounding box center [1501, 215] width 58 height 18
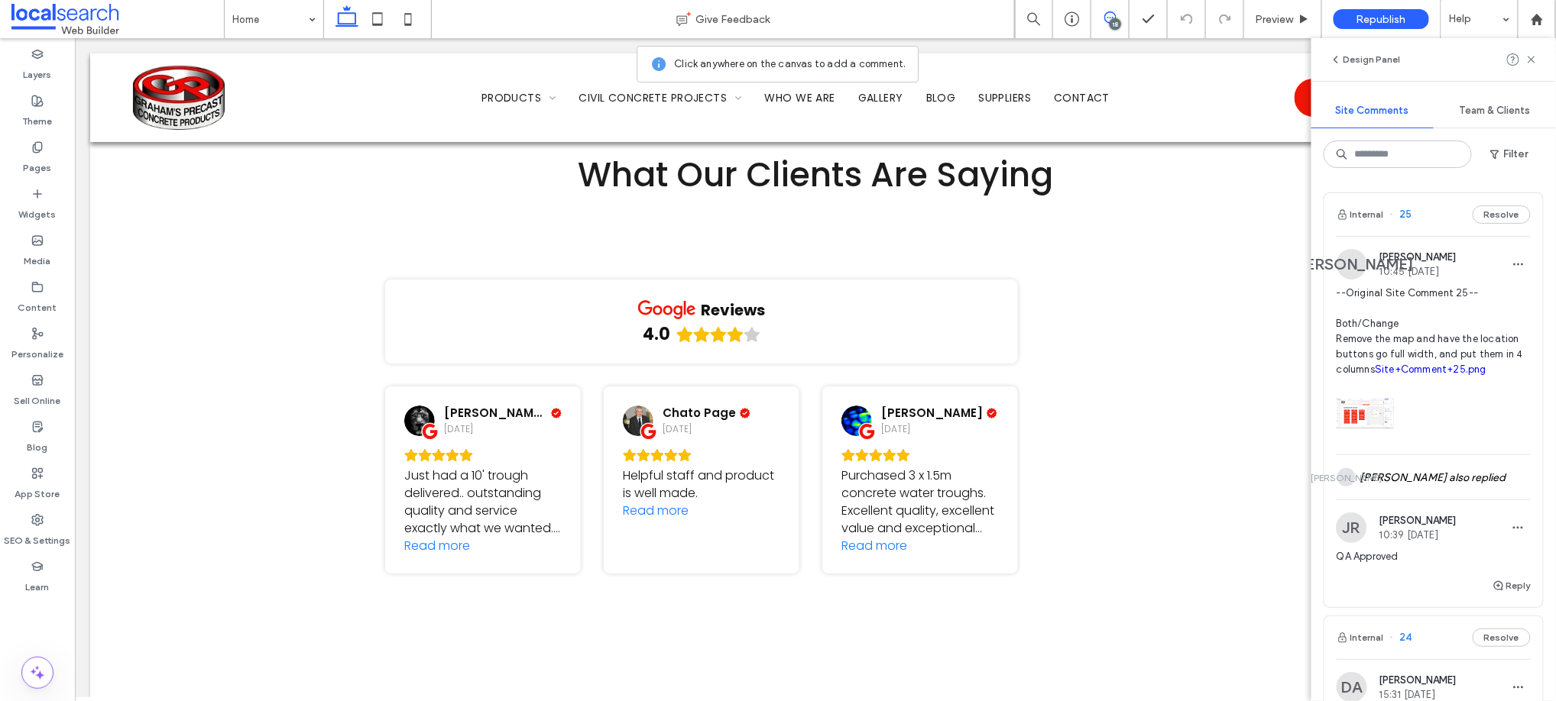
click at [1482, 428] on div at bounding box center [1433, 409] width 194 height 65
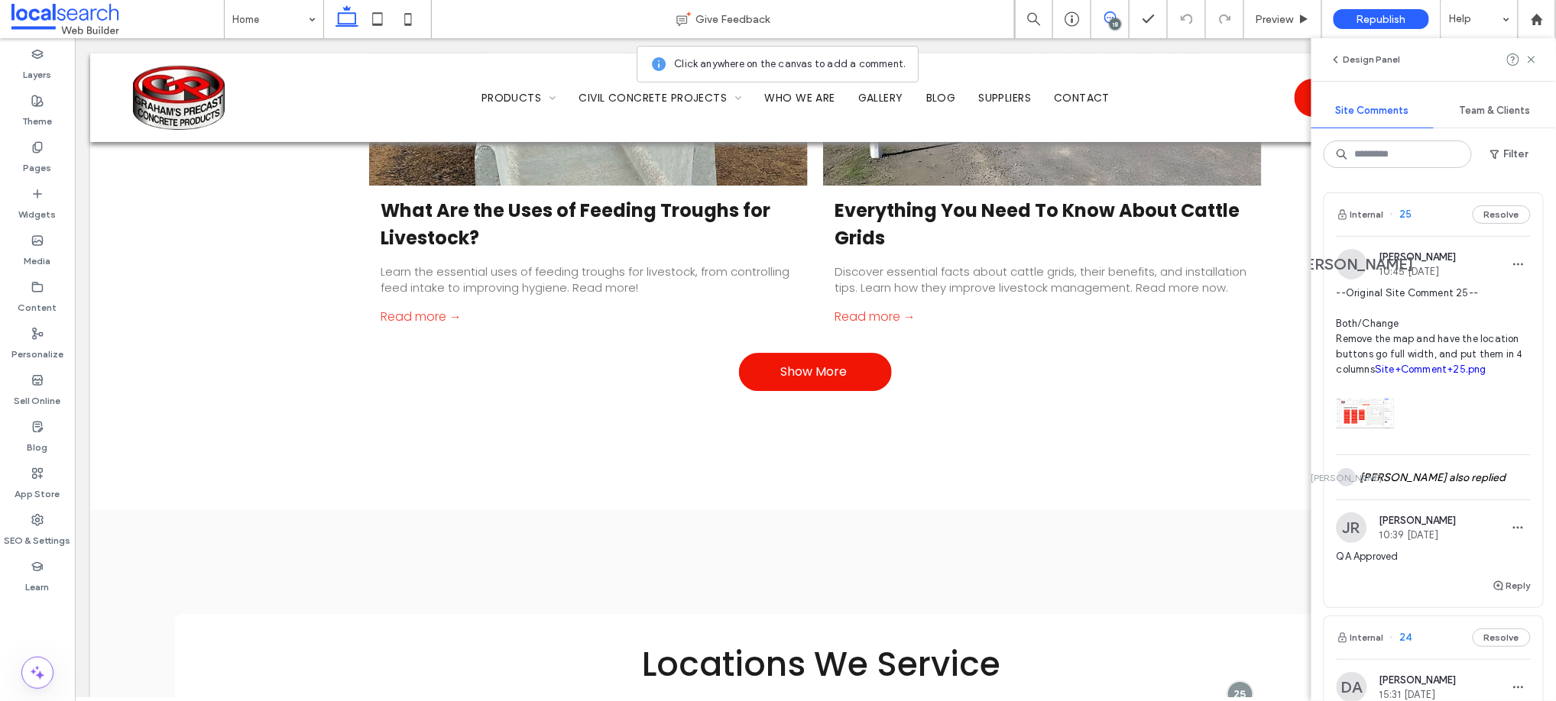
scroll to position [9193, 0]
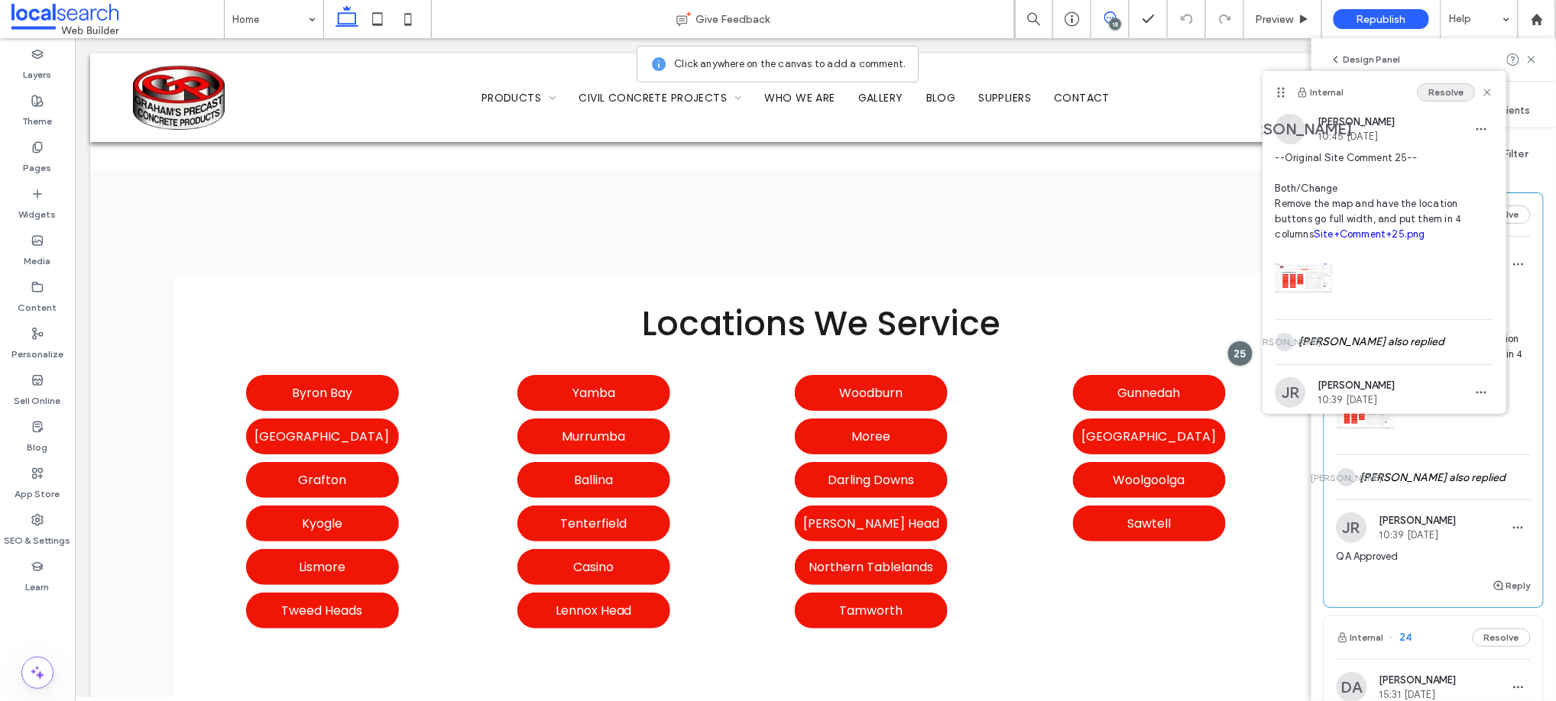
click at [1437, 93] on button "Resolve" at bounding box center [1446, 92] width 58 height 18
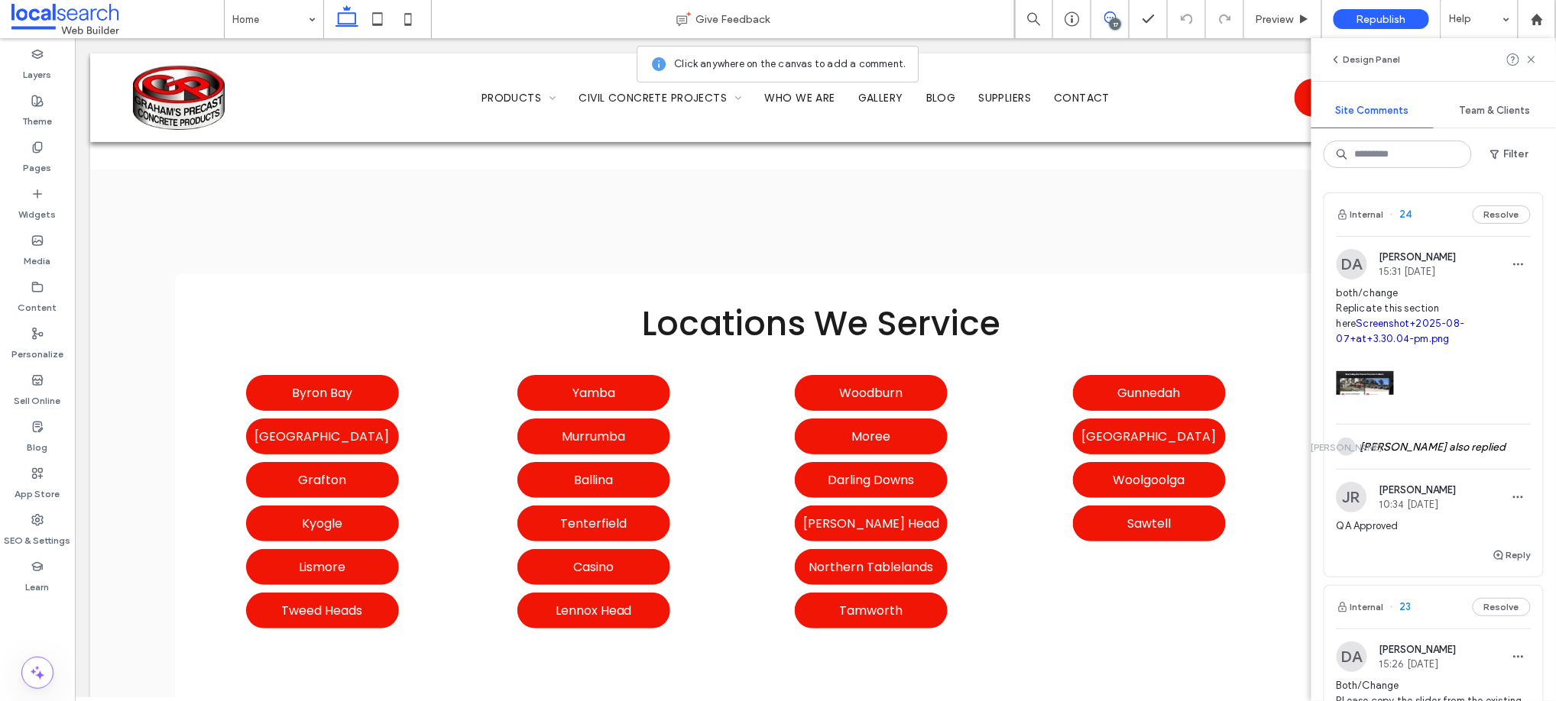
click at [1463, 295] on span "both/change Replicate this section here Screenshot+2025-08-07+at+3.30.04-pm.png" at bounding box center [1433, 316] width 194 height 61
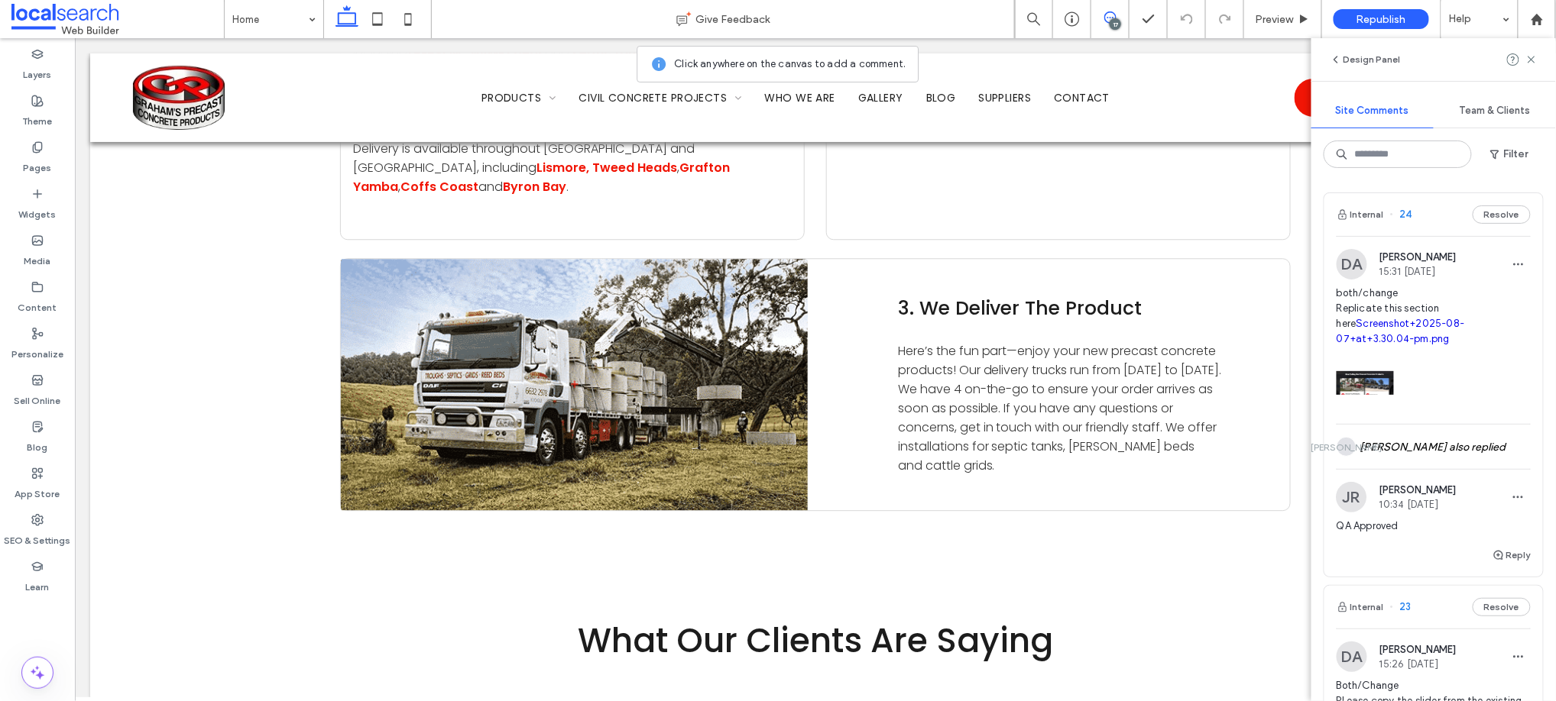
scroll to position [5599, 0]
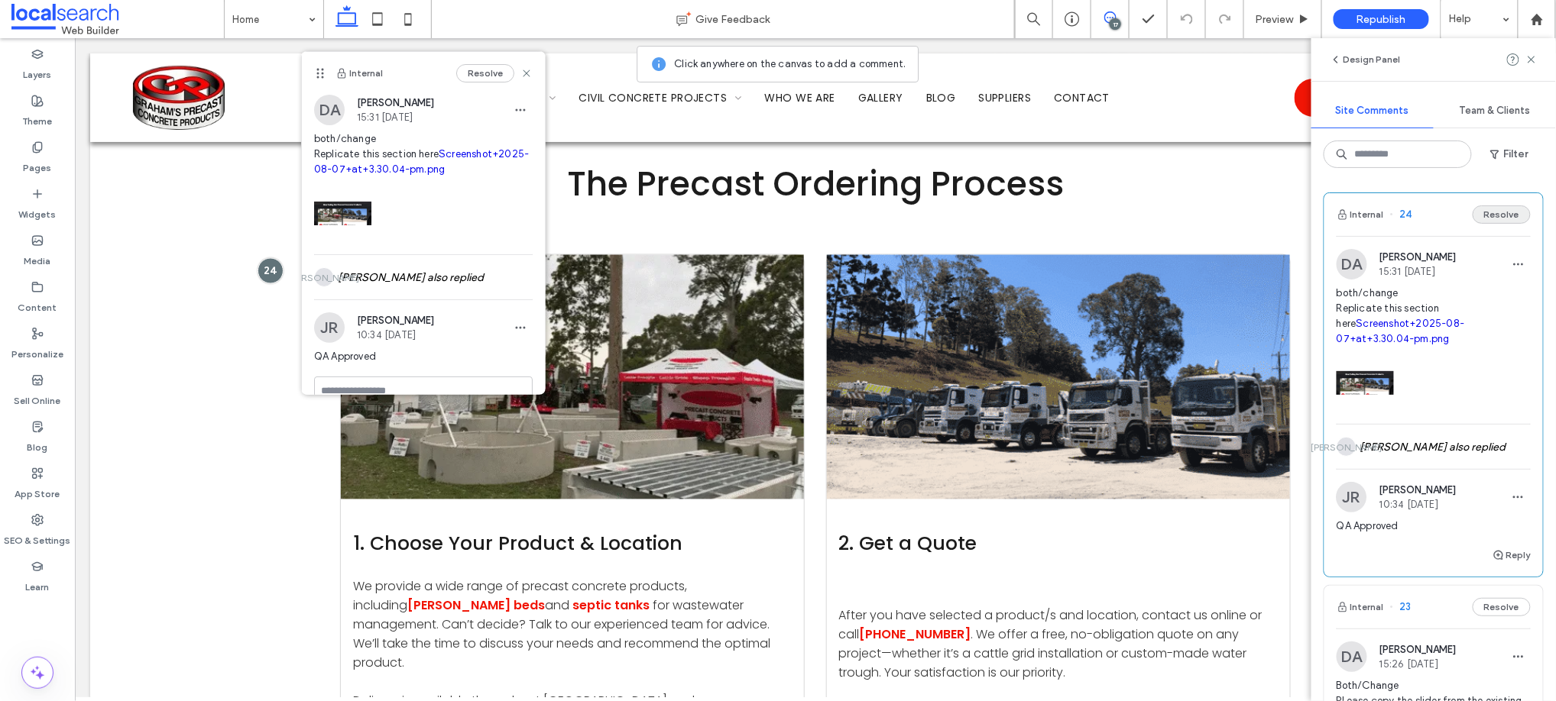
click at [1498, 214] on button "Resolve" at bounding box center [1501, 215] width 58 height 18
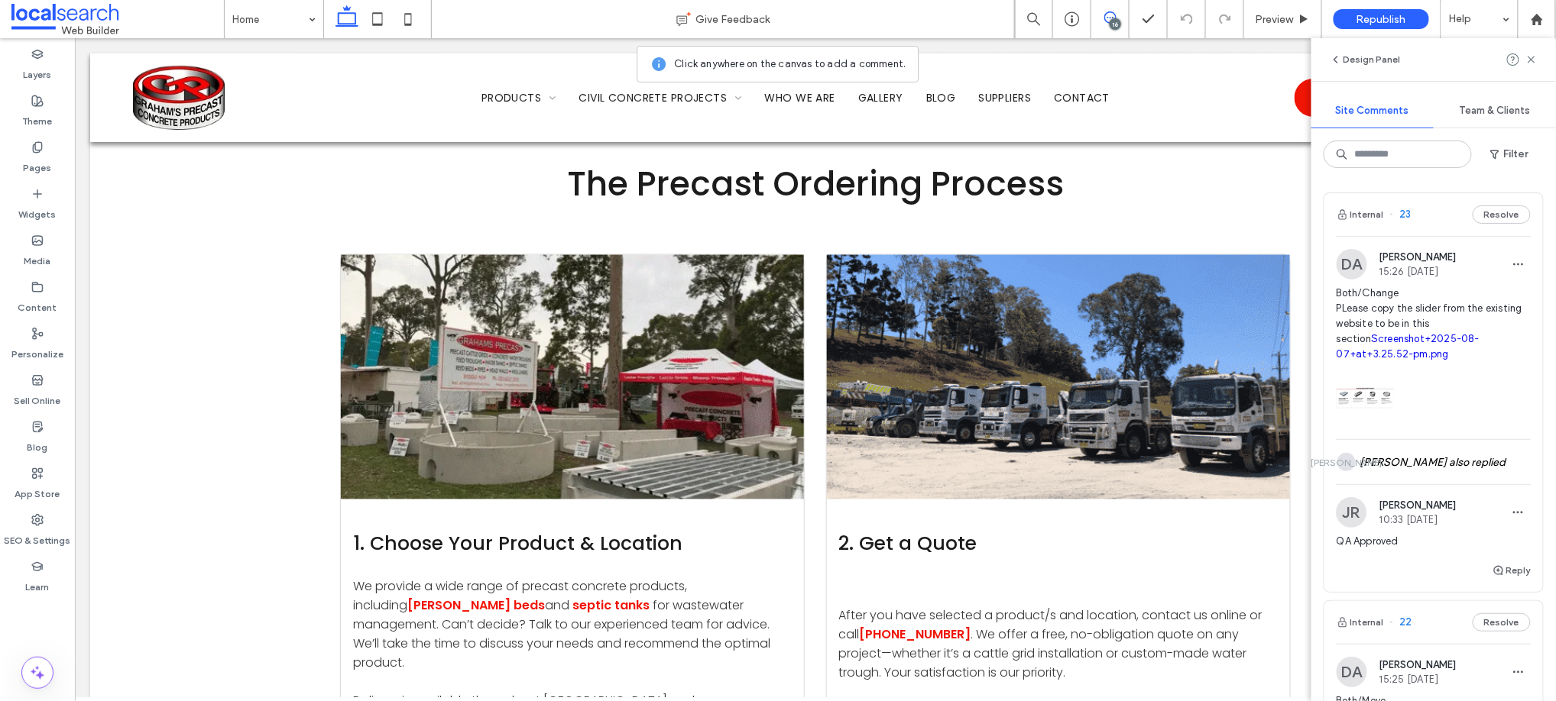
click at [1498, 214] on button "Resolve" at bounding box center [1501, 215] width 58 height 18
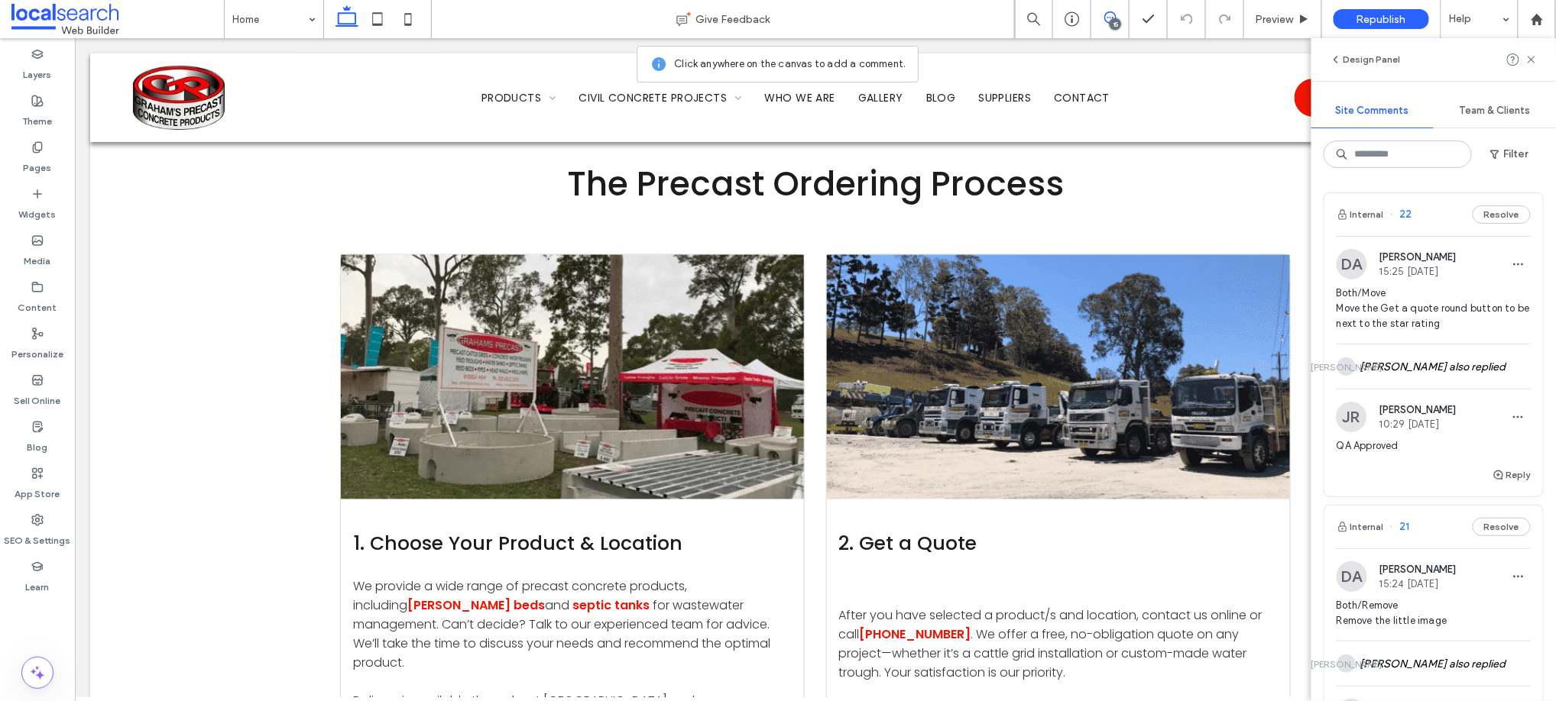
click at [1498, 214] on button "Resolve" at bounding box center [1501, 215] width 58 height 18
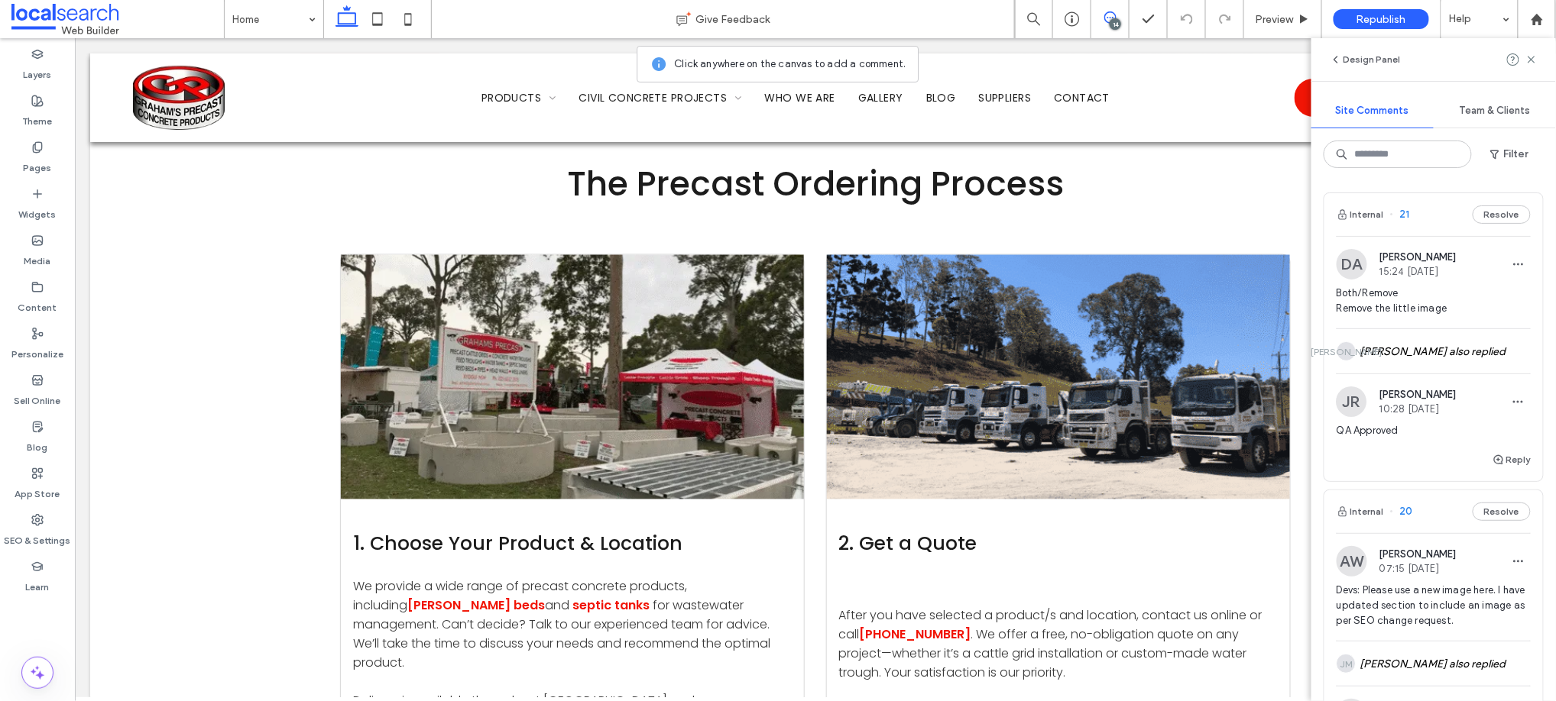
click at [1498, 214] on button "Resolve" at bounding box center [1501, 215] width 58 height 18
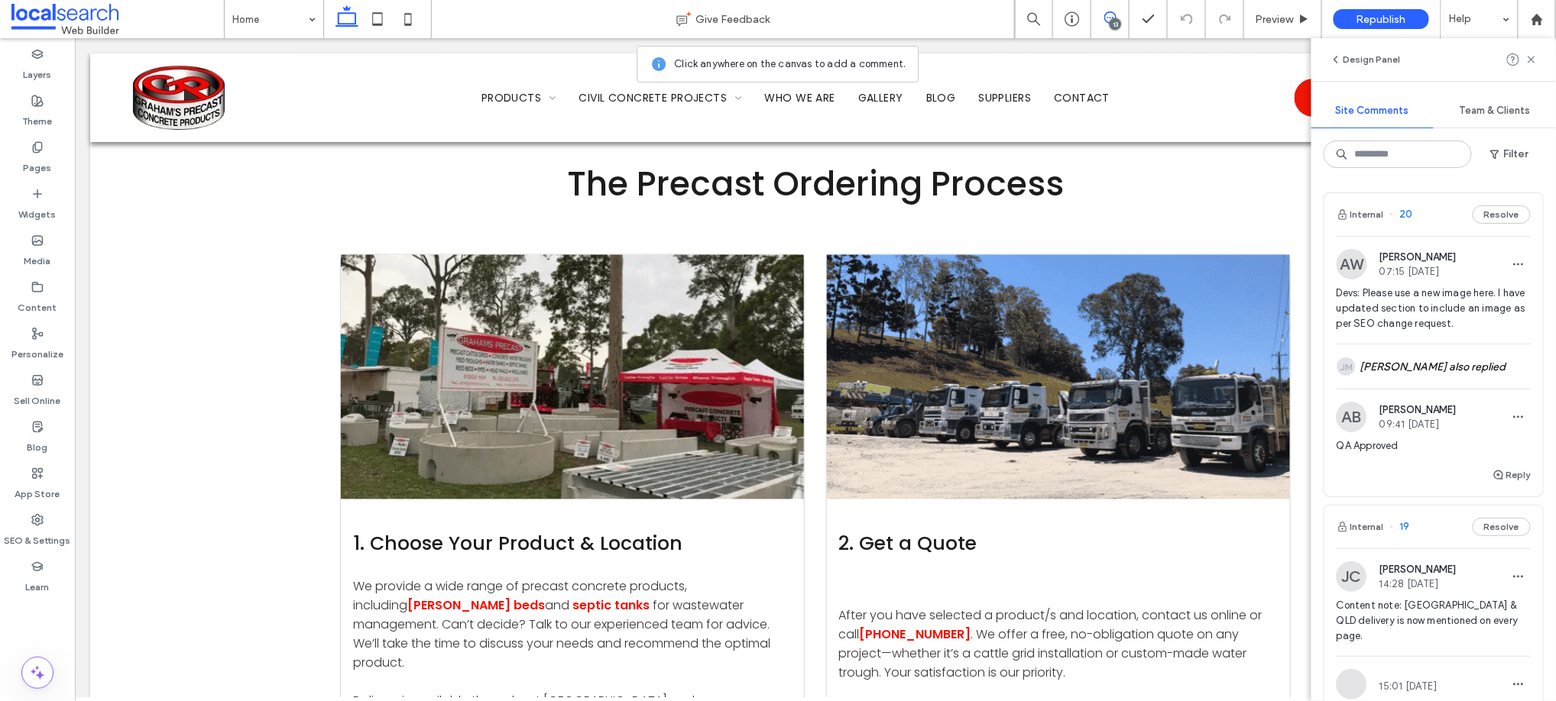
click at [1477, 275] on div "AW [PERSON_NAME] 07:15 [DATE]" at bounding box center [1433, 264] width 194 height 31
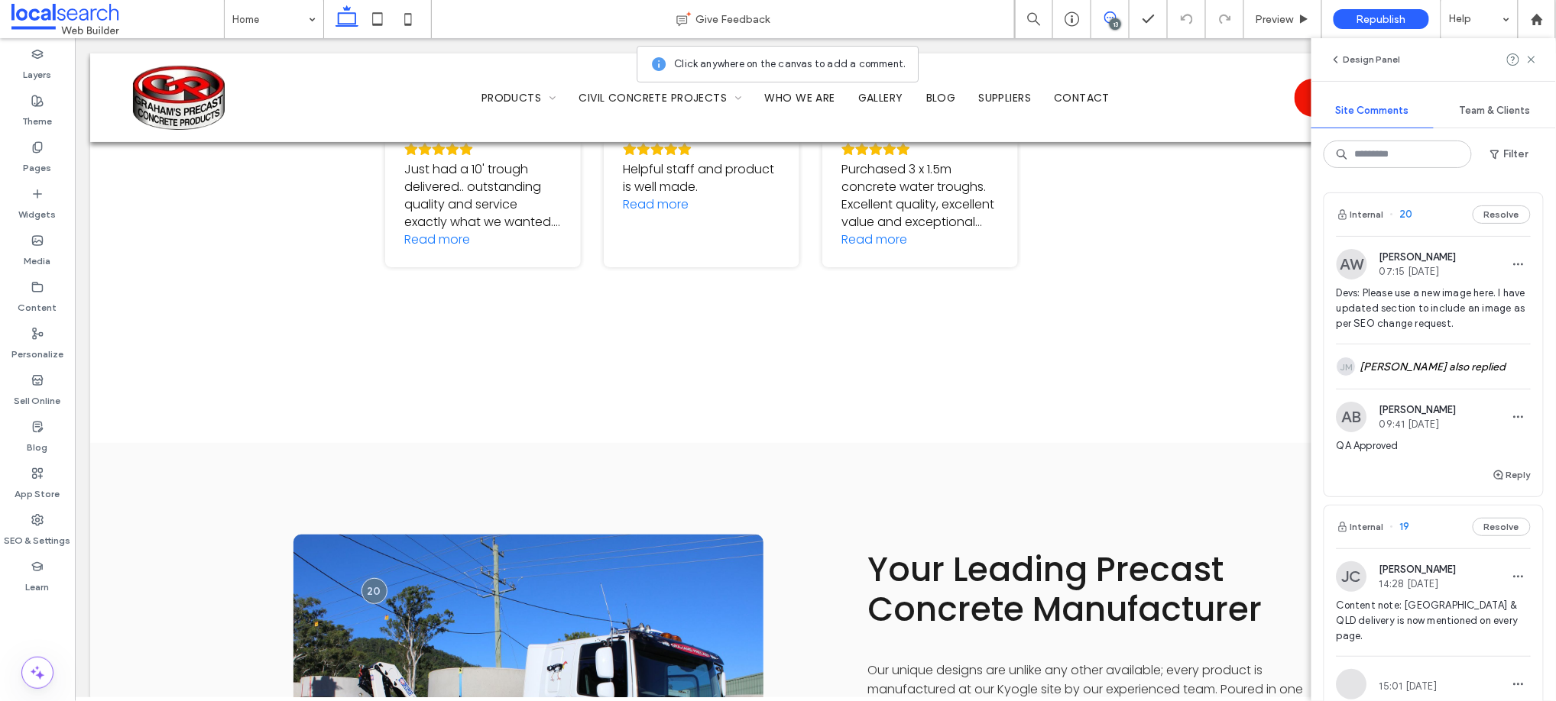
scroll to position [7130, 0]
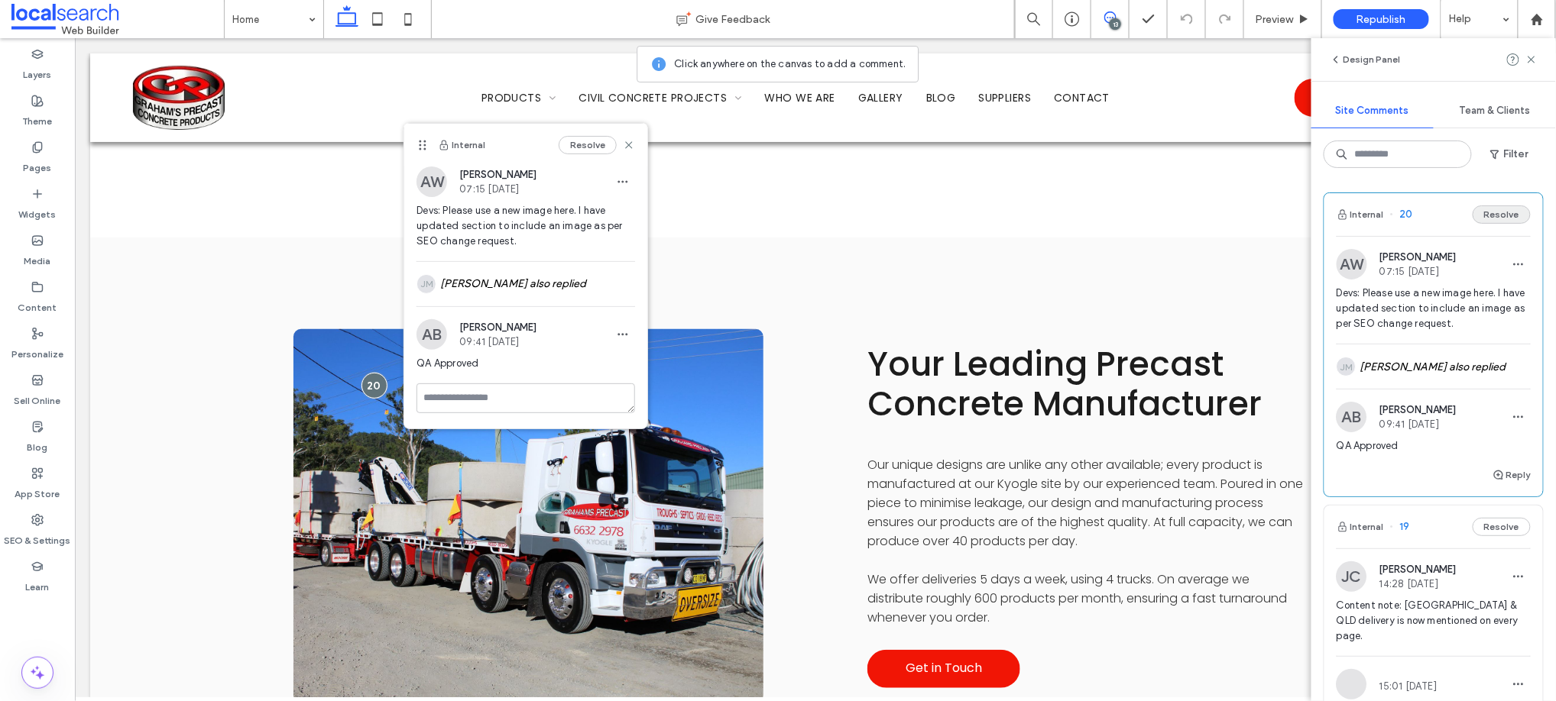
click at [1485, 209] on button "Resolve" at bounding box center [1501, 215] width 58 height 18
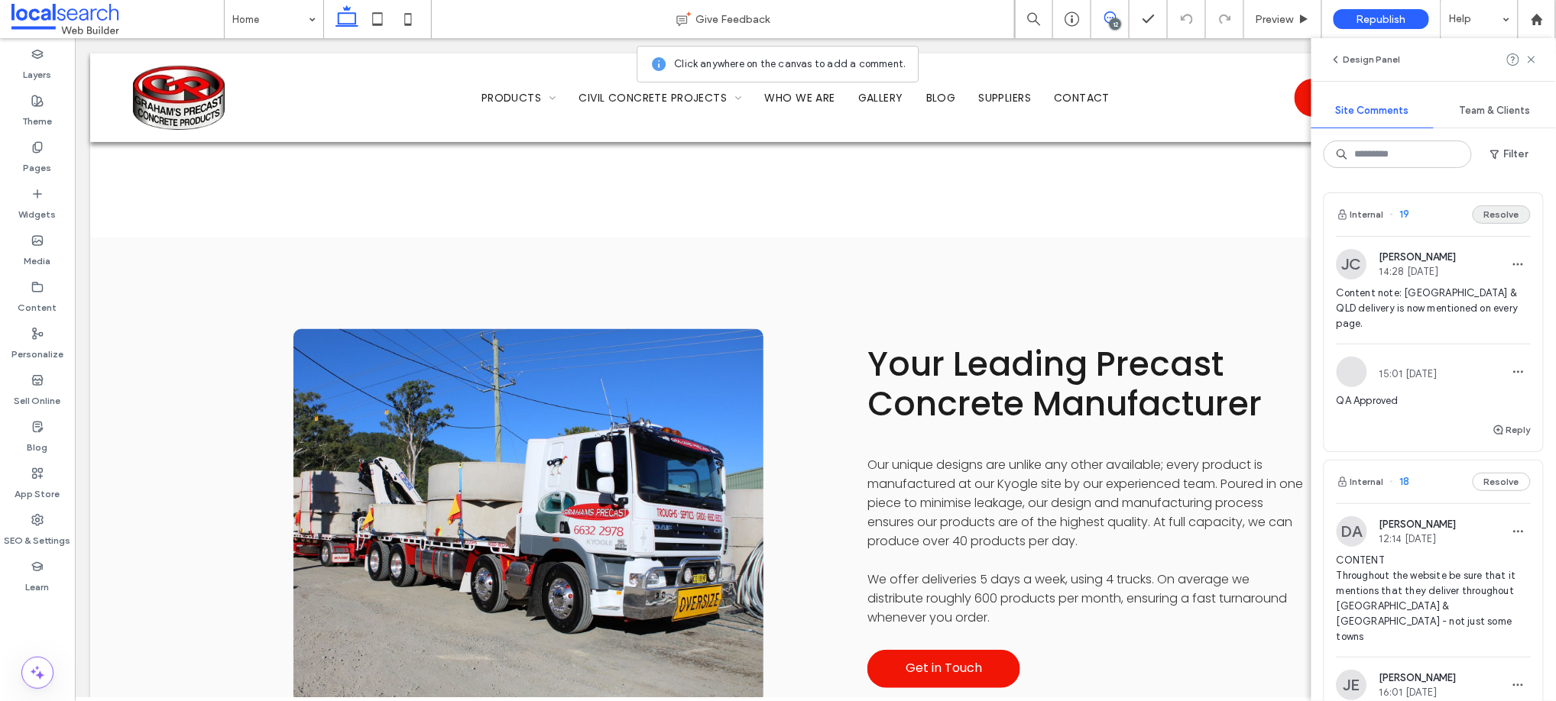
click at [1492, 212] on button "Resolve" at bounding box center [1501, 215] width 58 height 18
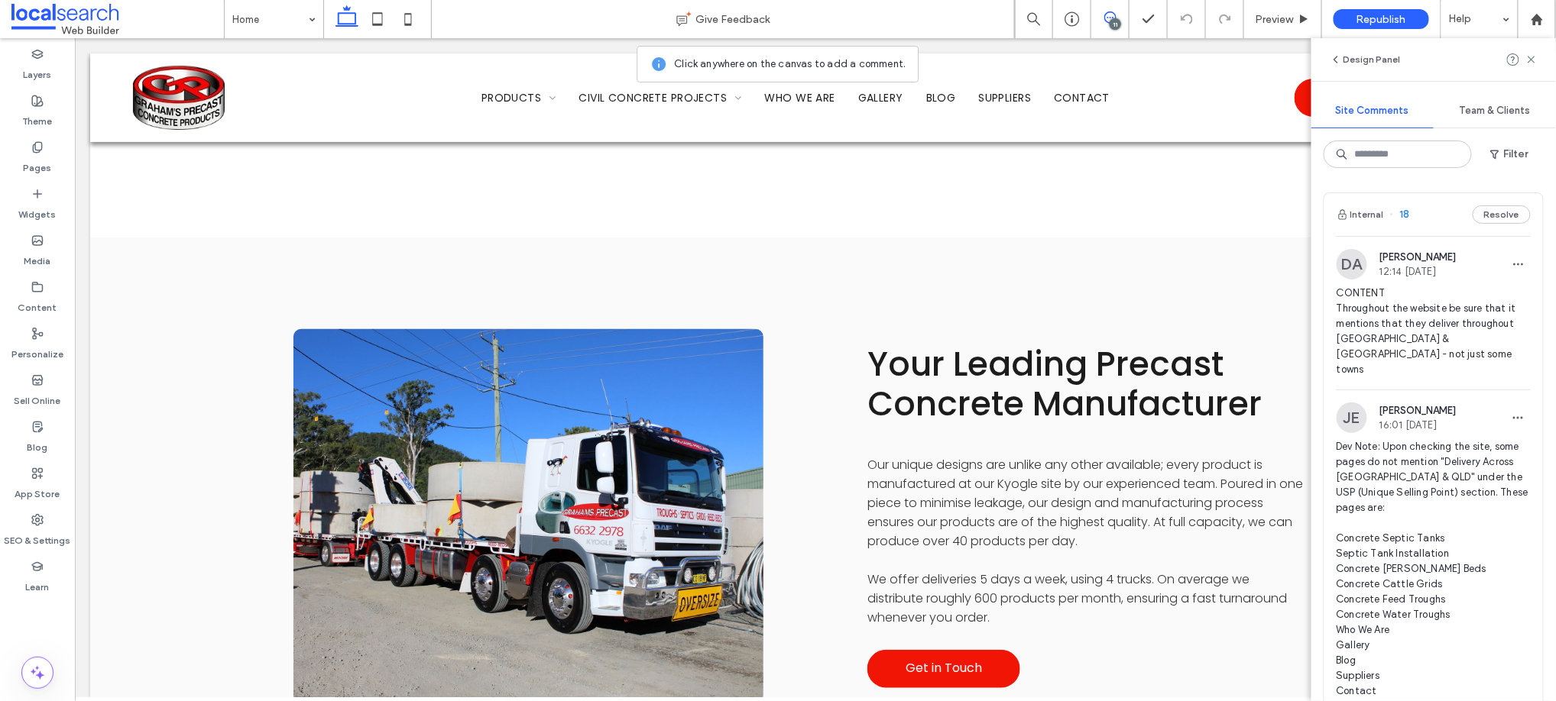
click at [1492, 212] on button "Resolve" at bounding box center [1501, 215] width 58 height 18
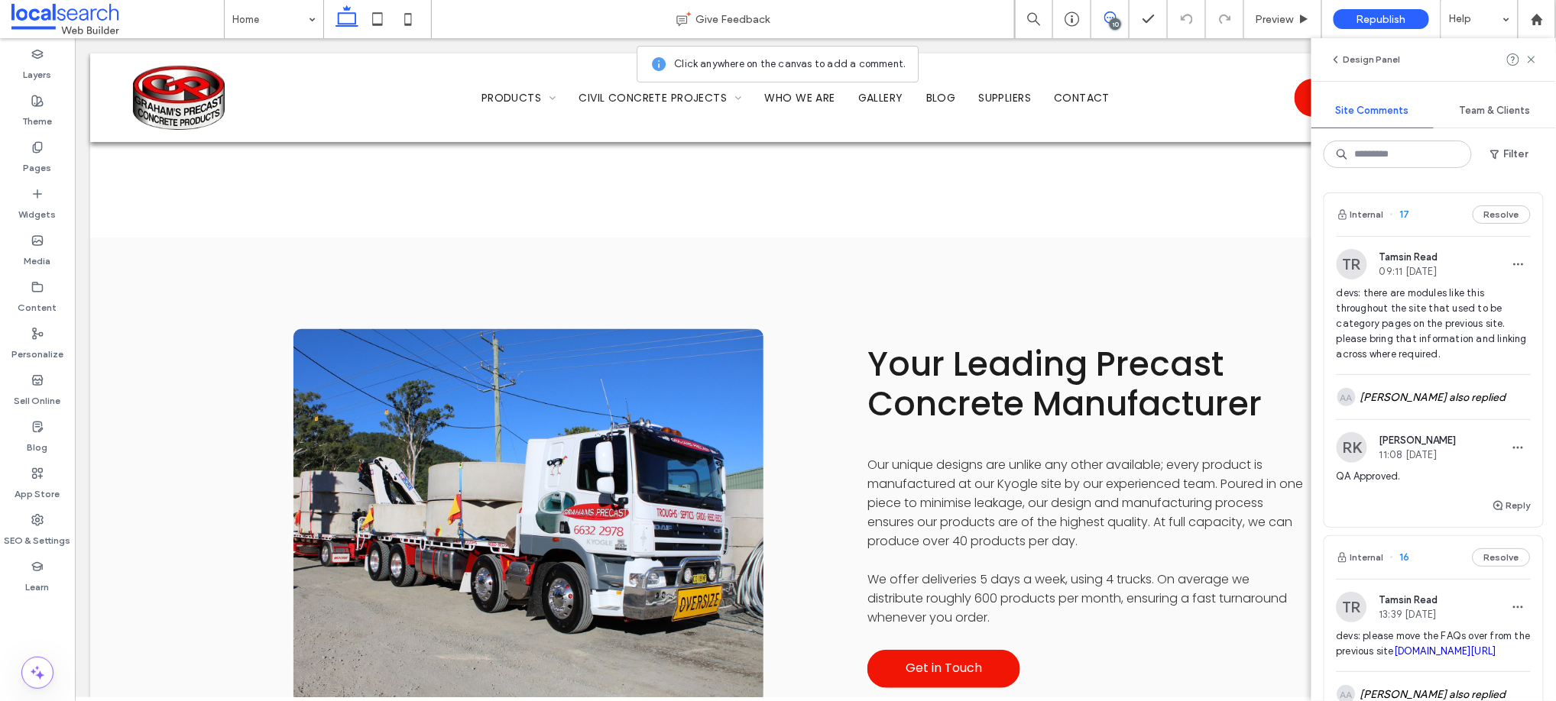
click at [1440, 318] on span "devs: there are modules like this throughout the site that used to be category …" at bounding box center [1433, 324] width 194 height 76
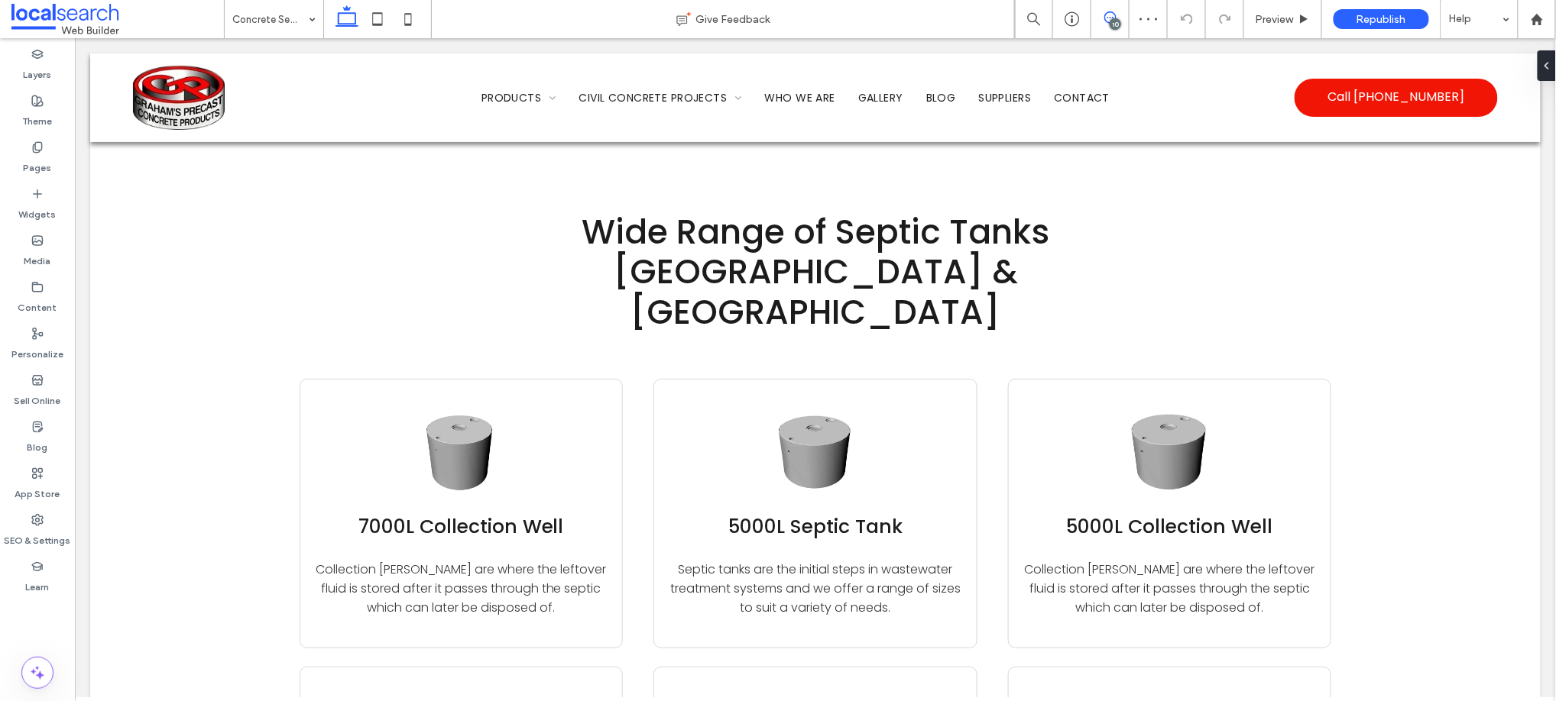
click at [1112, 11] on icon at bounding box center [1110, 17] width 12 height 12
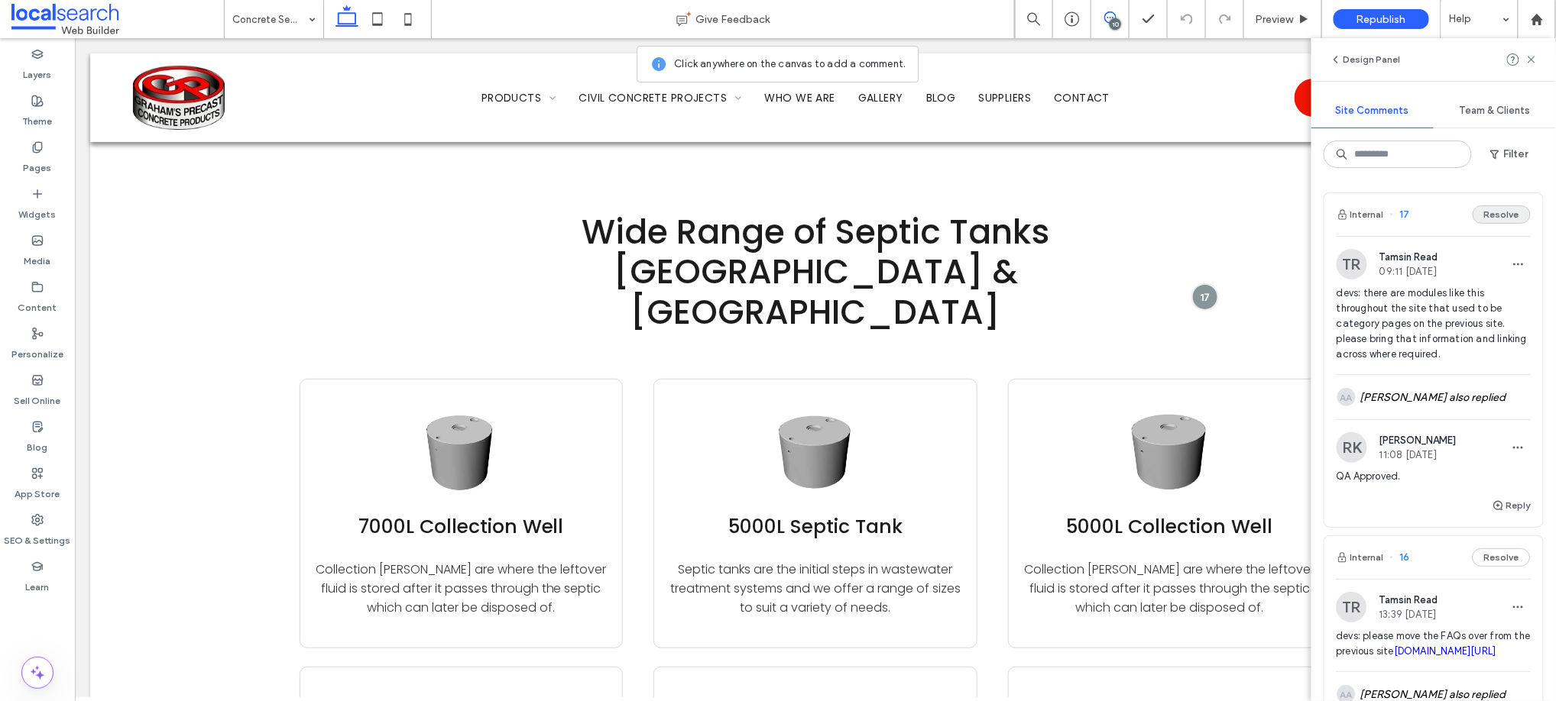
click at [1496, 215] on button "Resolve" at bounding box center [1501, 215] width 58 height 18
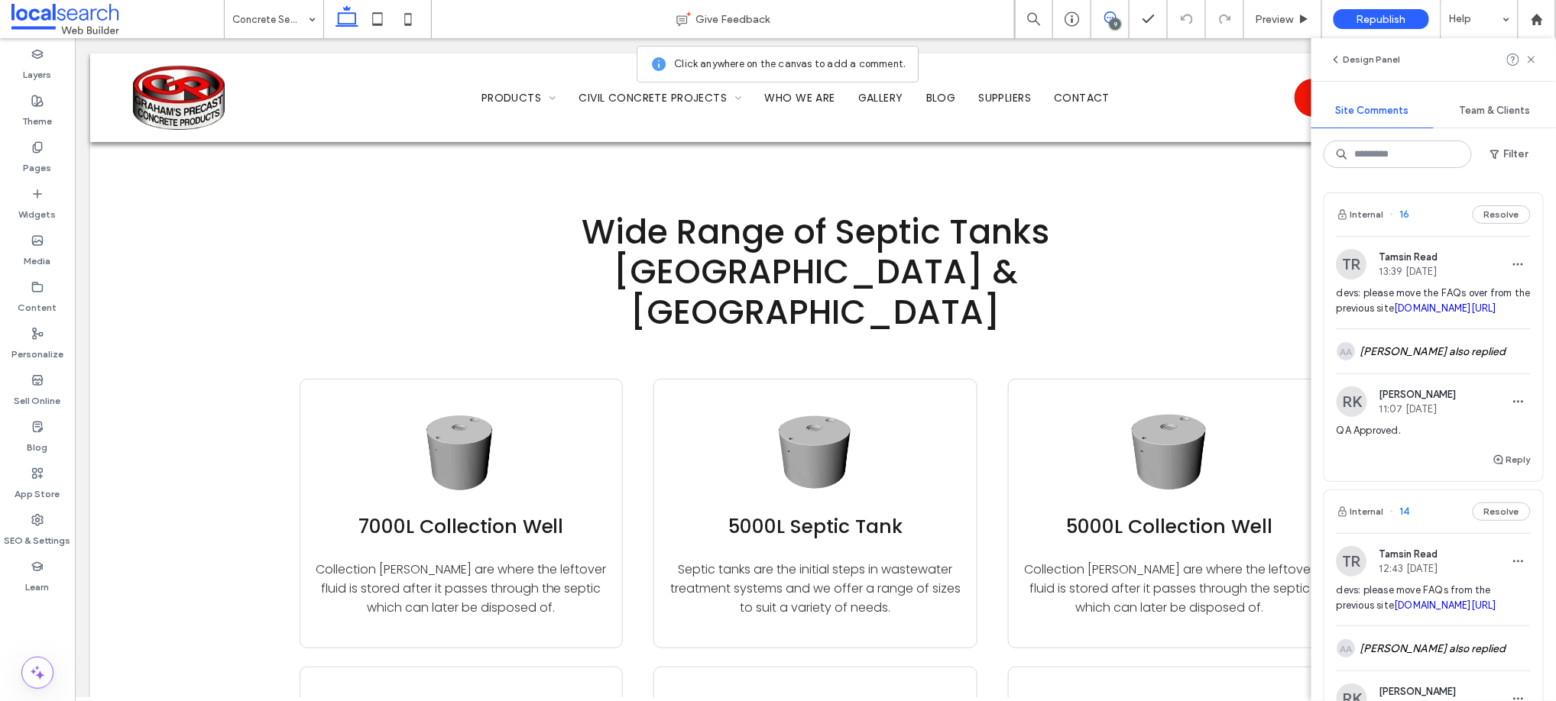
click at [1496, 215] on button "Resolve" at bounding box center [1501, 215] width 58 height 18
click at [1492, 215] on button "Resolve" at bounding box center [1501, 215] width 58 height 18
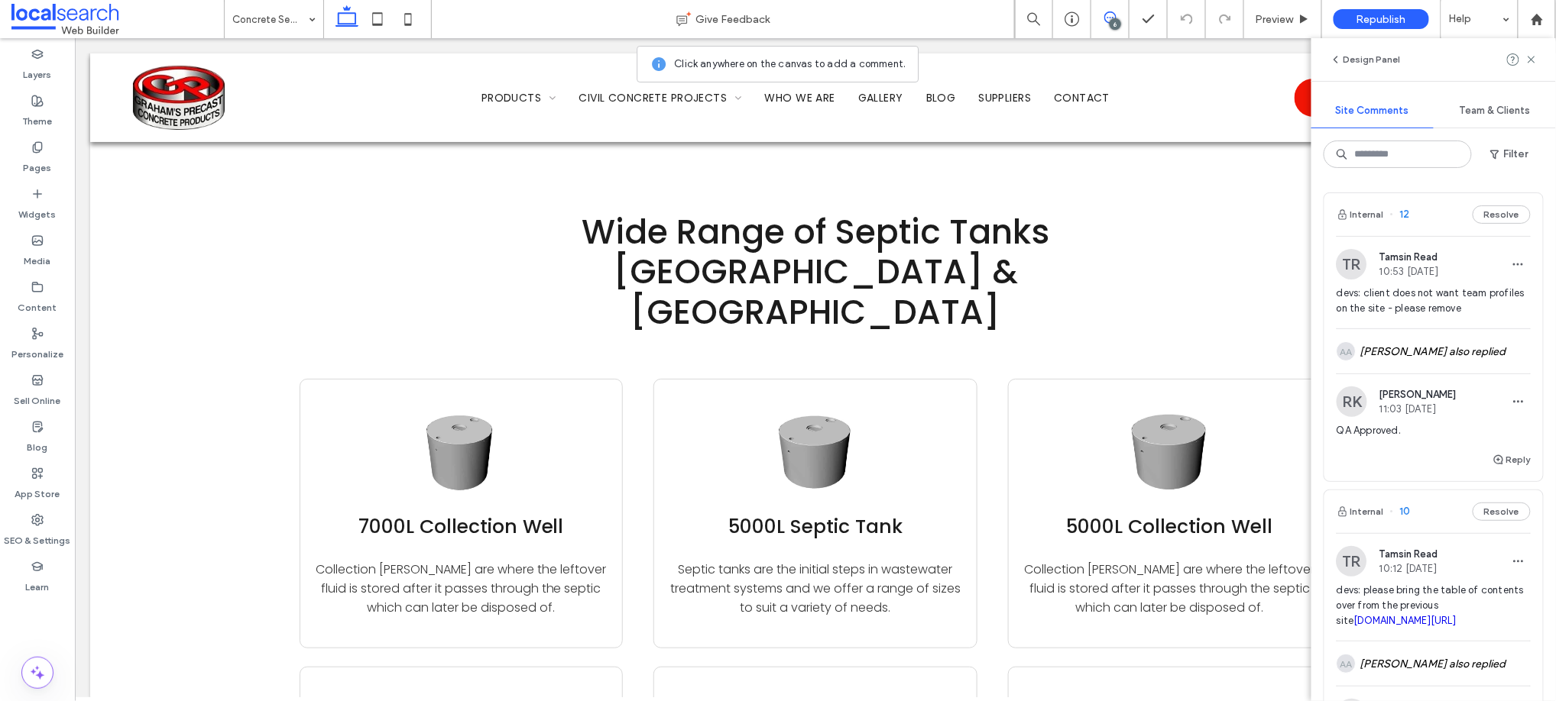
click at [1492, 215] on button "Resolve" at bounding box center [1501, 215] width 58 height 18
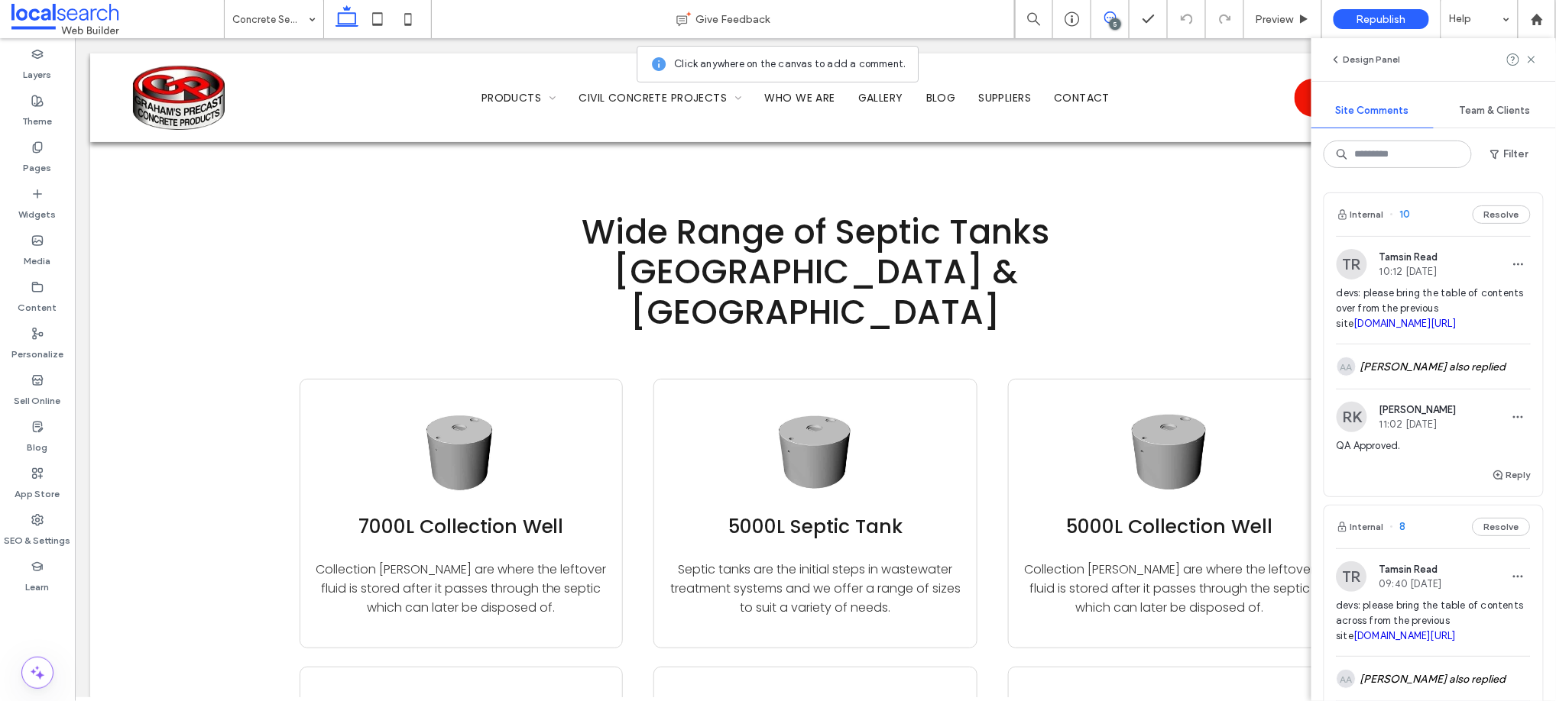
click at [1492, 215] on button "Resolve" at bounding box center [1501, 215] width 58 height 18
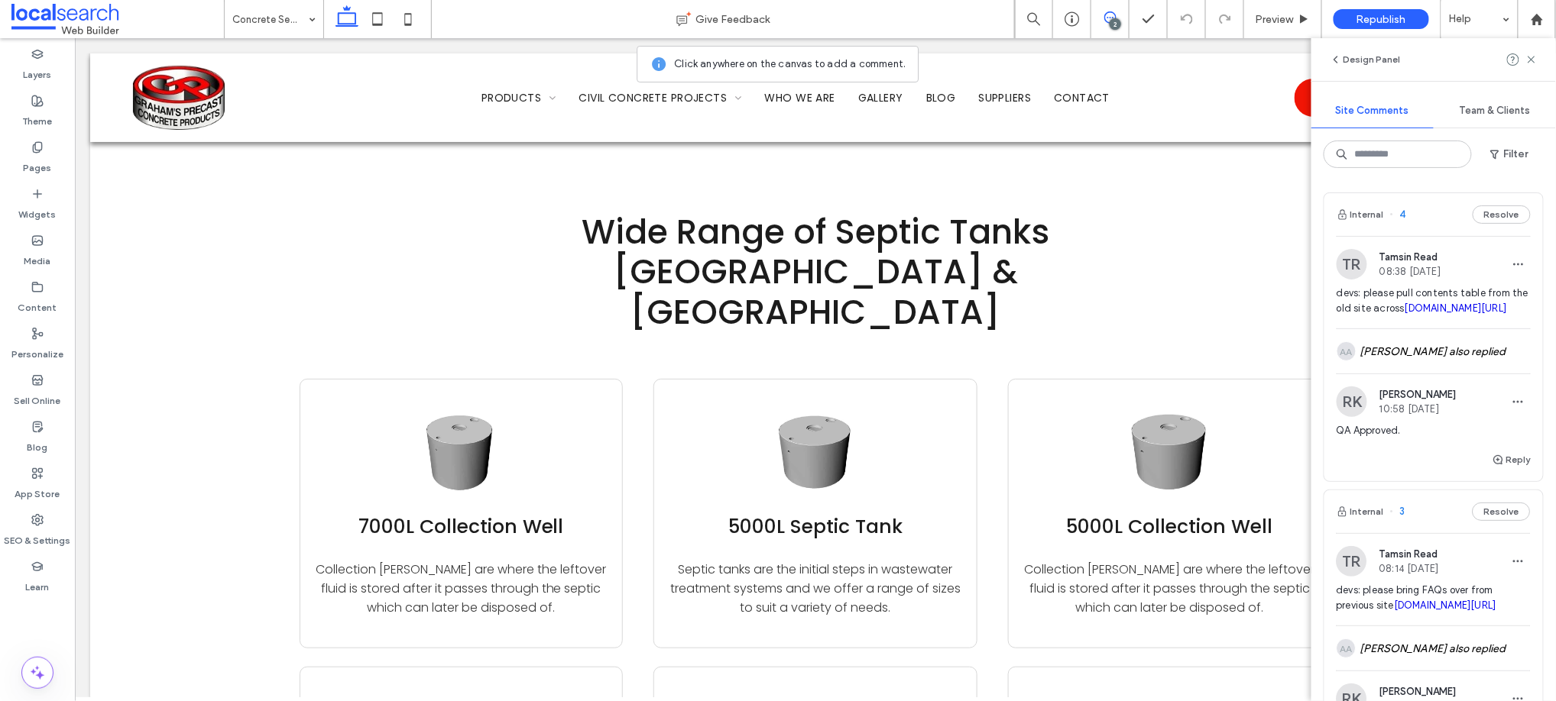
click at [1492, 215] on button "Resolve" at bounding box center [1501, 215] width 58 height 18
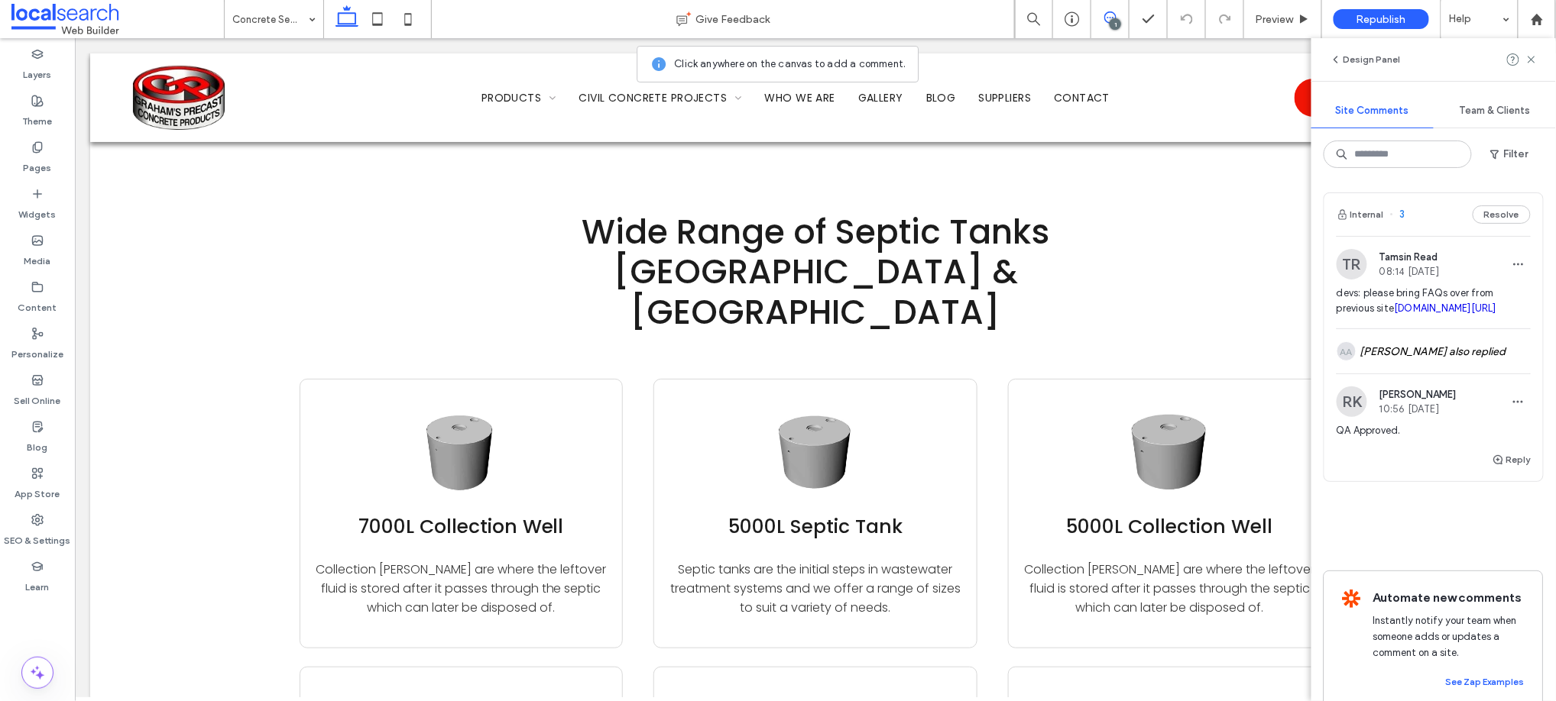
click at [1492, 215] on button "Resolve" at bounding box center [1501, 215] width 58 height 18
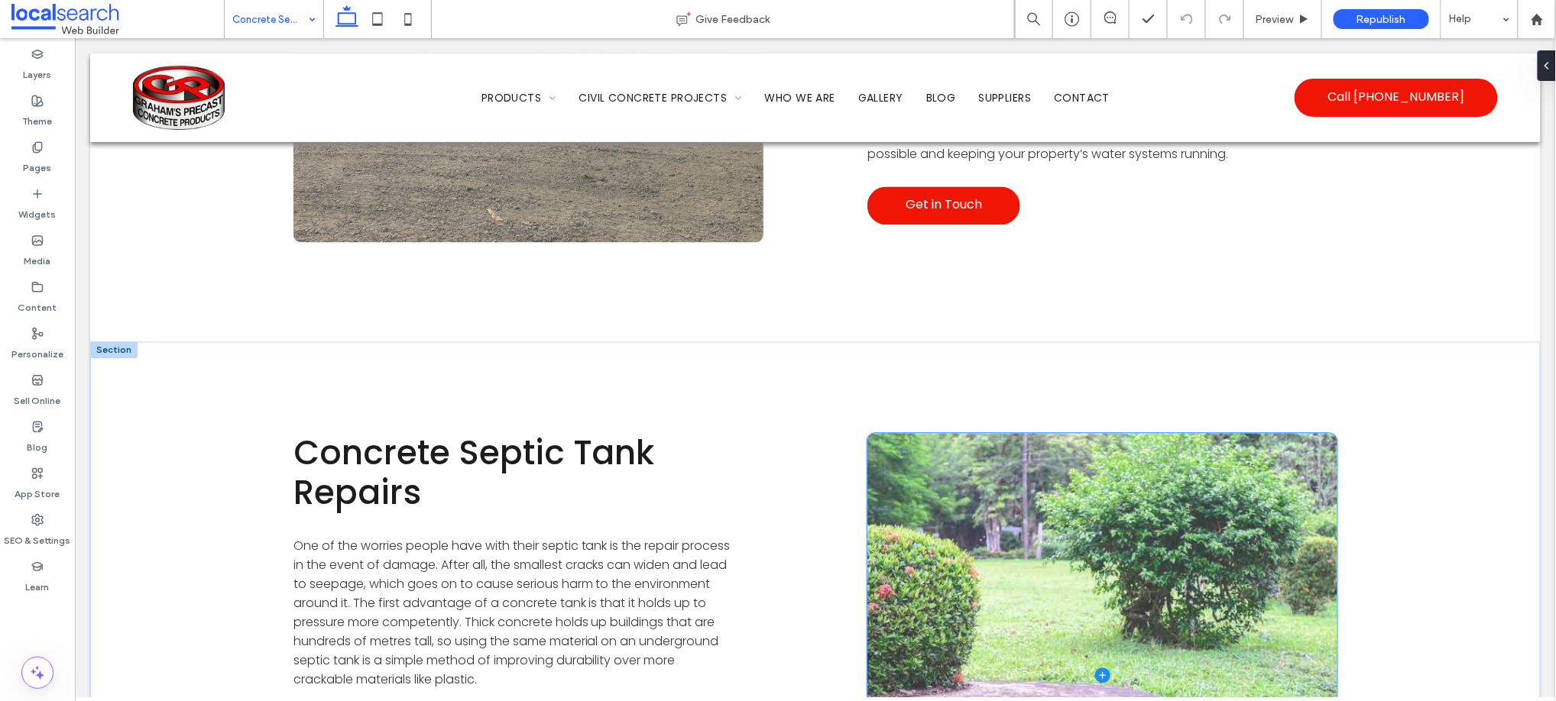
scroll to position [8235, 0]
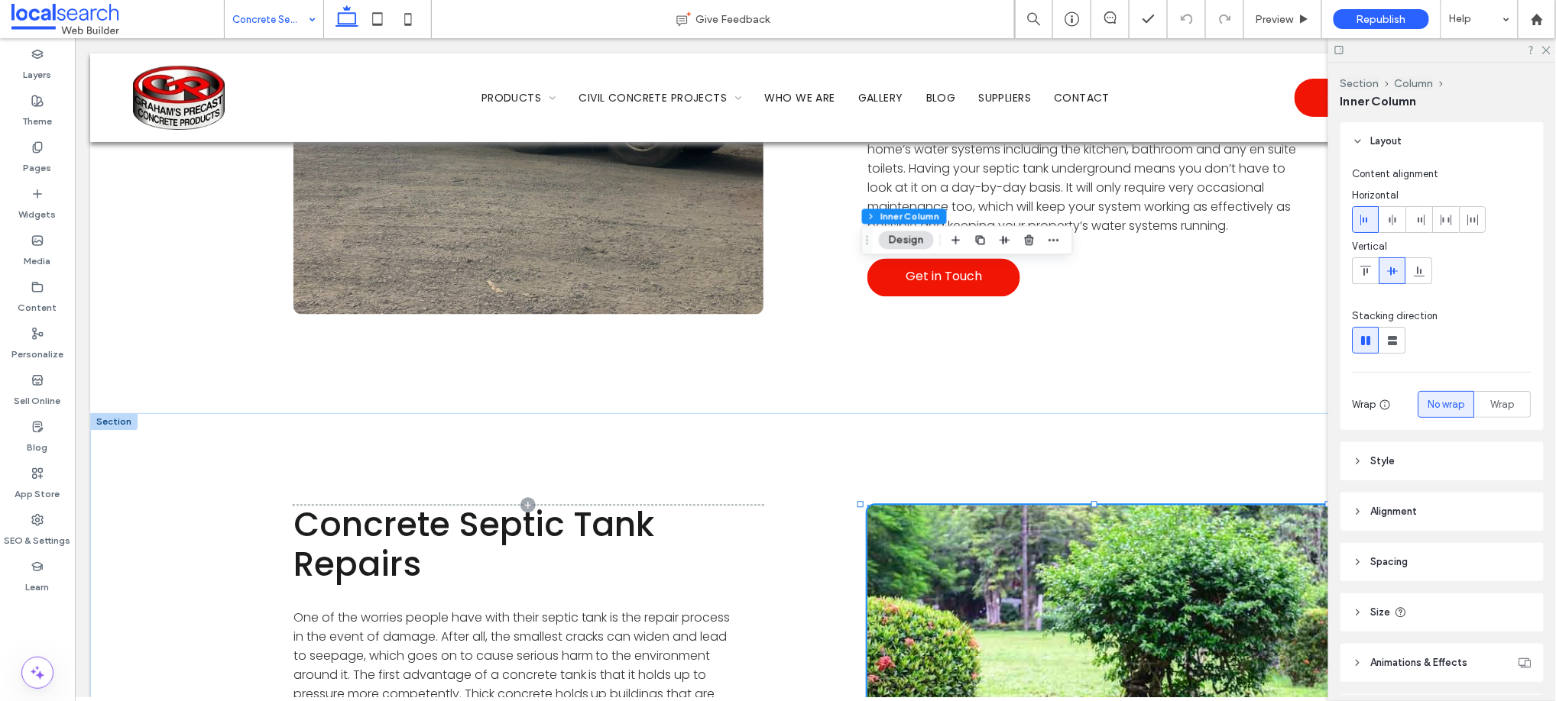
click at [904, 242] on button "Design" at bounding box center [906, 241] width 55 height 18
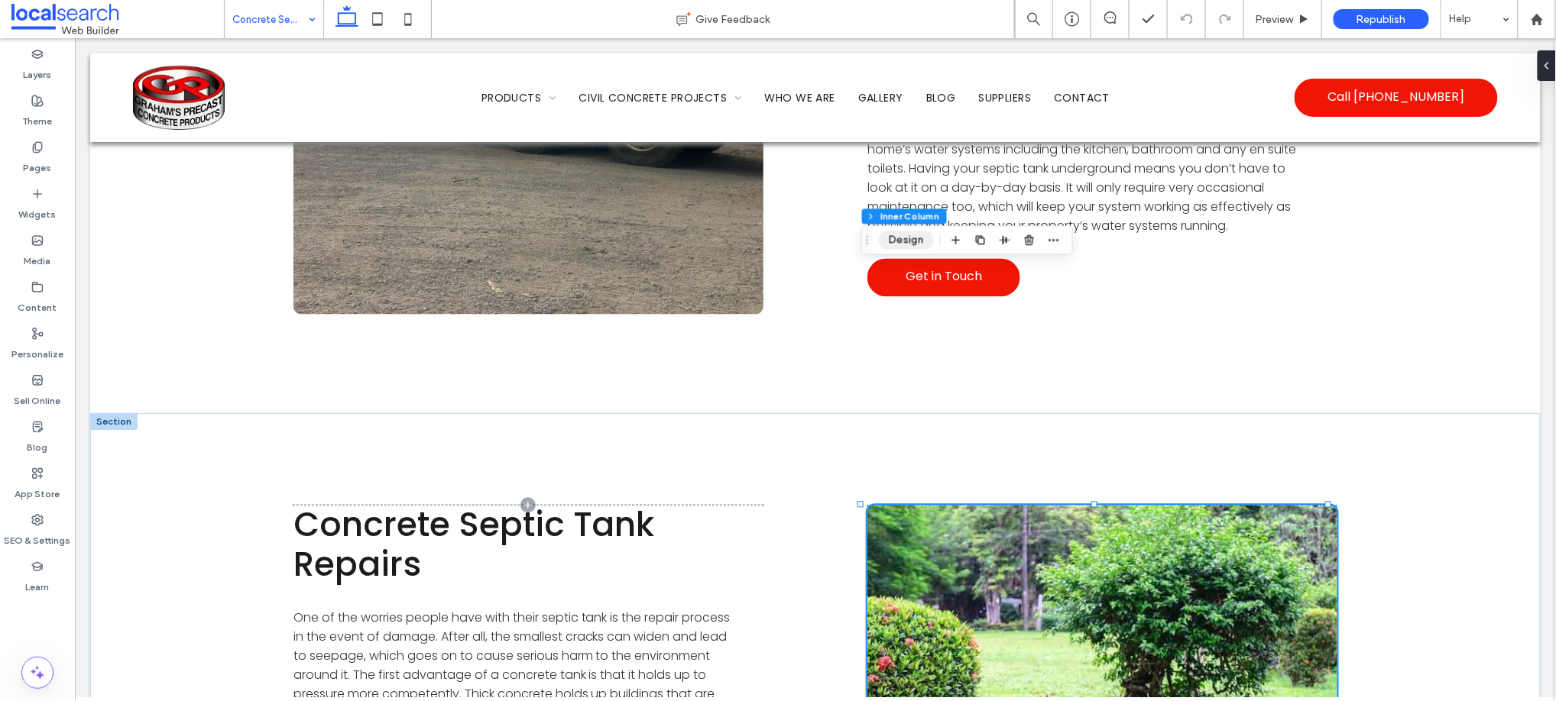
click at [904, 242] on button "Design" at bounding box center [906, 241] width 55 height 18
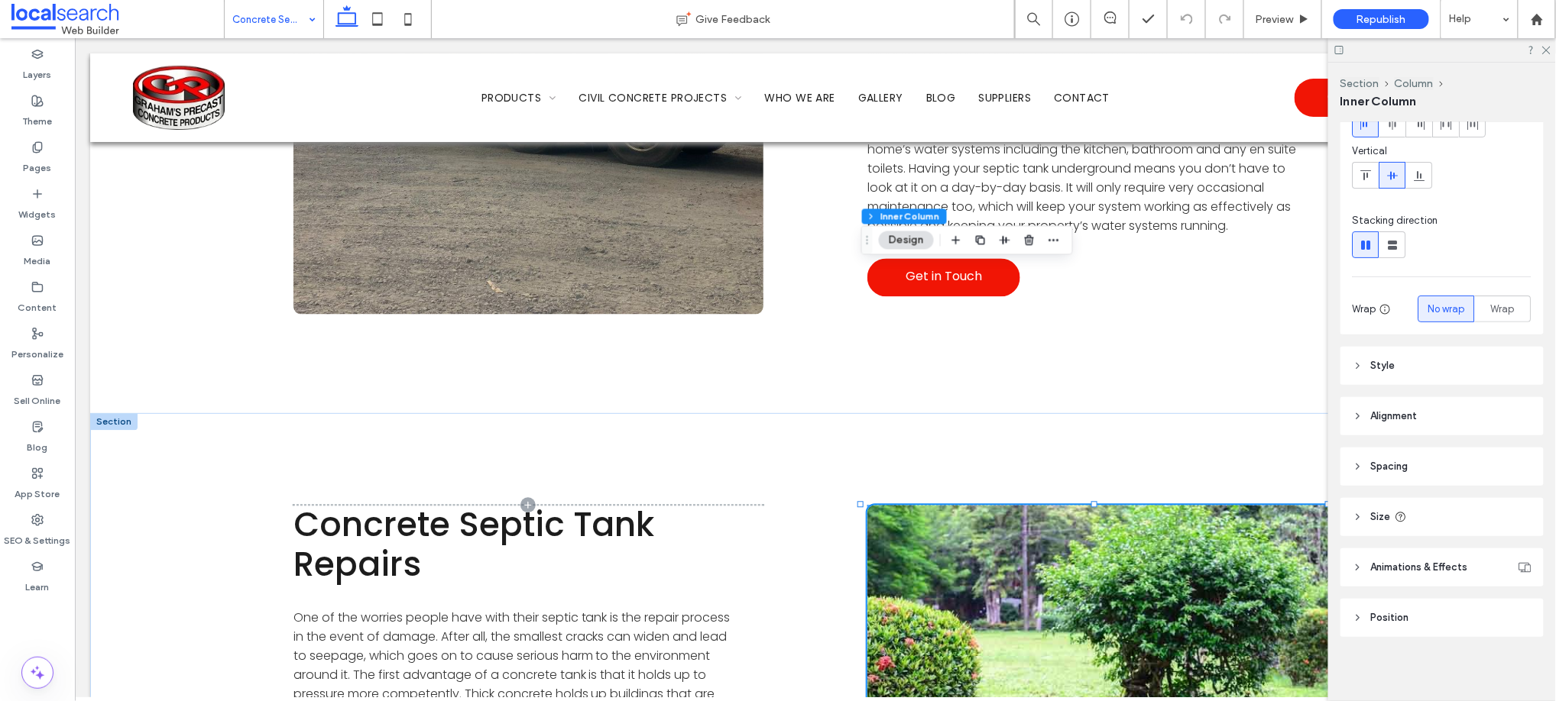
scroll to position [97, 0]
click at [1441, 564] on span "Animations & Effects" at bounding box center [1419, 566] width 97 height 15
click at [1361, 364] on icon at bounding box center [1357, 364] width 11 height 11
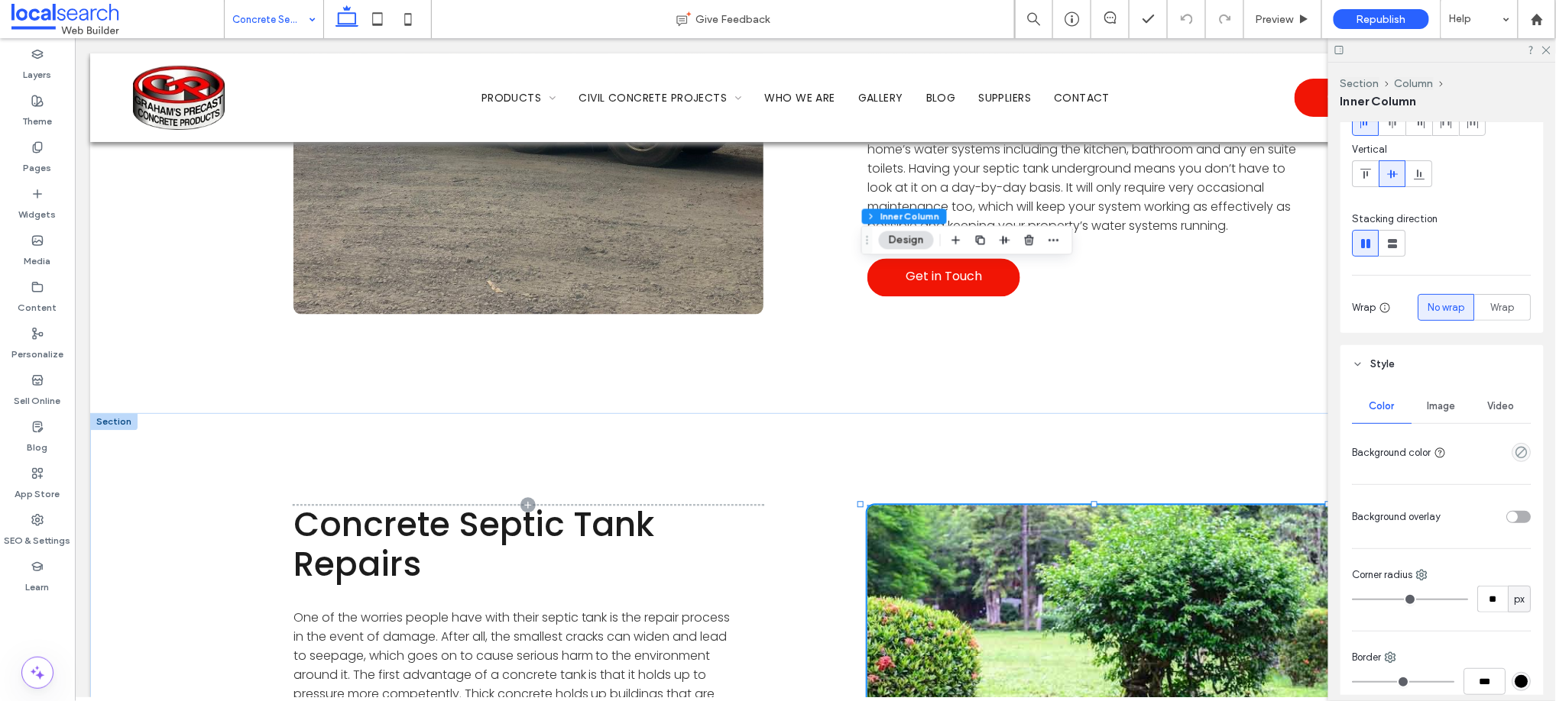
click at [1444, 408] on span "Image" at bounding box center [1442, 406] width 28 height 12
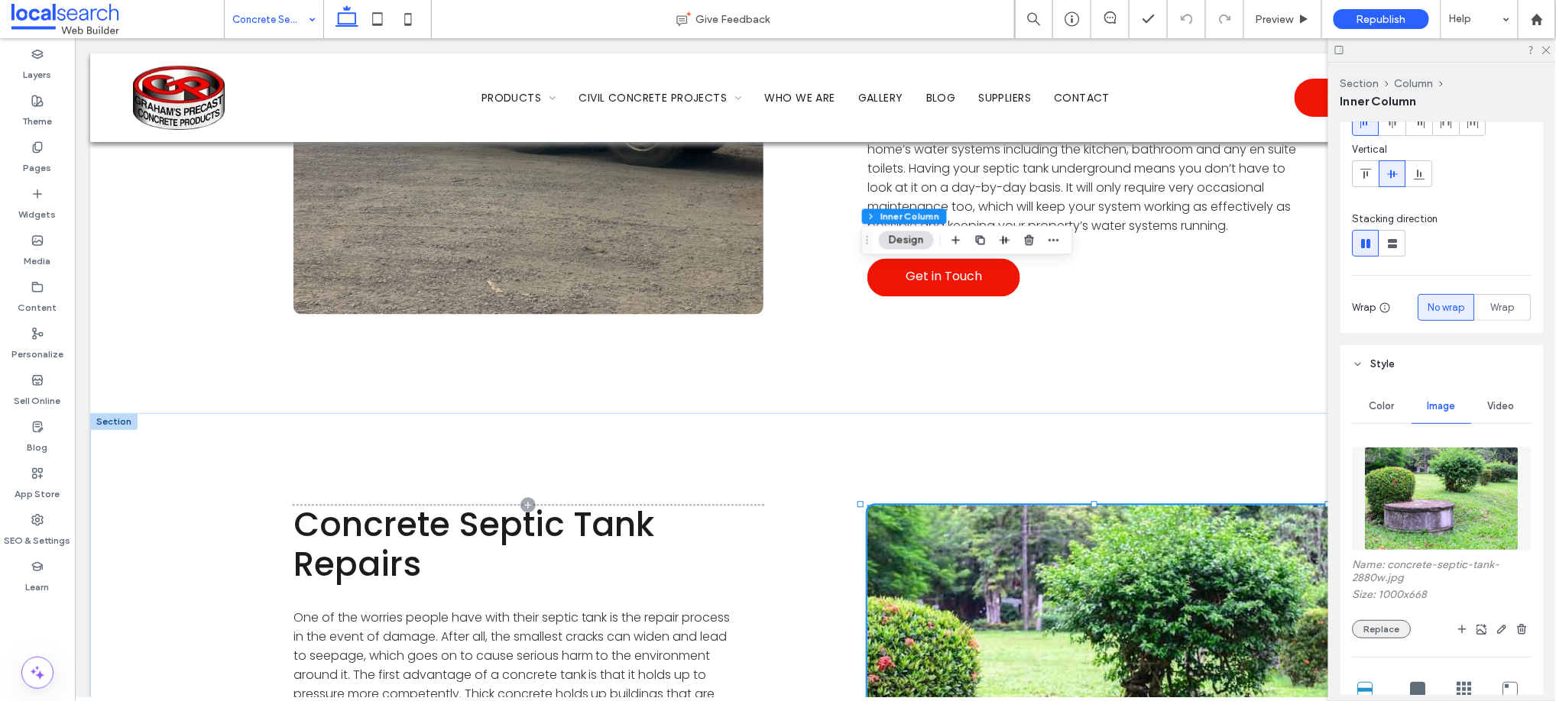
click at [1382, 628] on button "Replace" at bounding box center [1381, 629] width 59 height 18
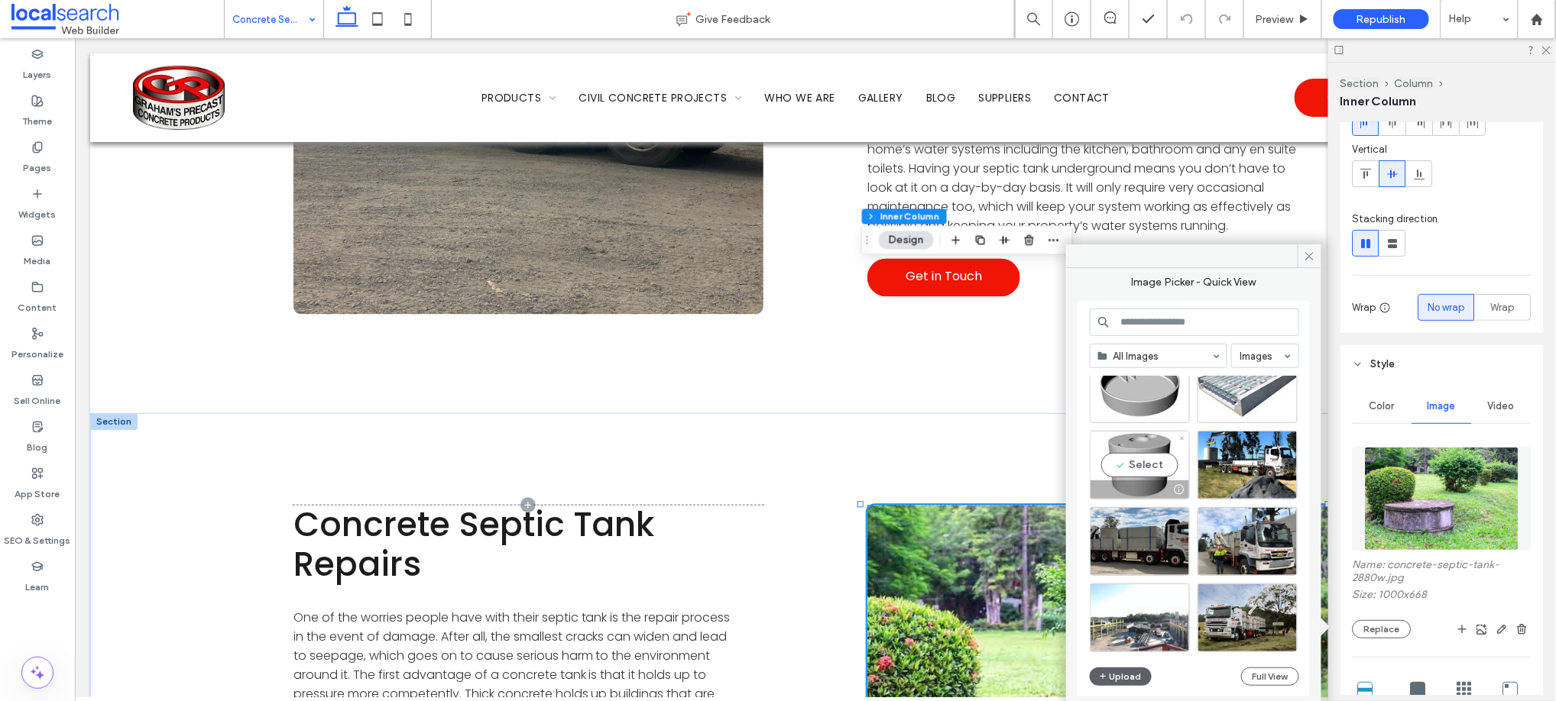
scroll to position [656, 0]
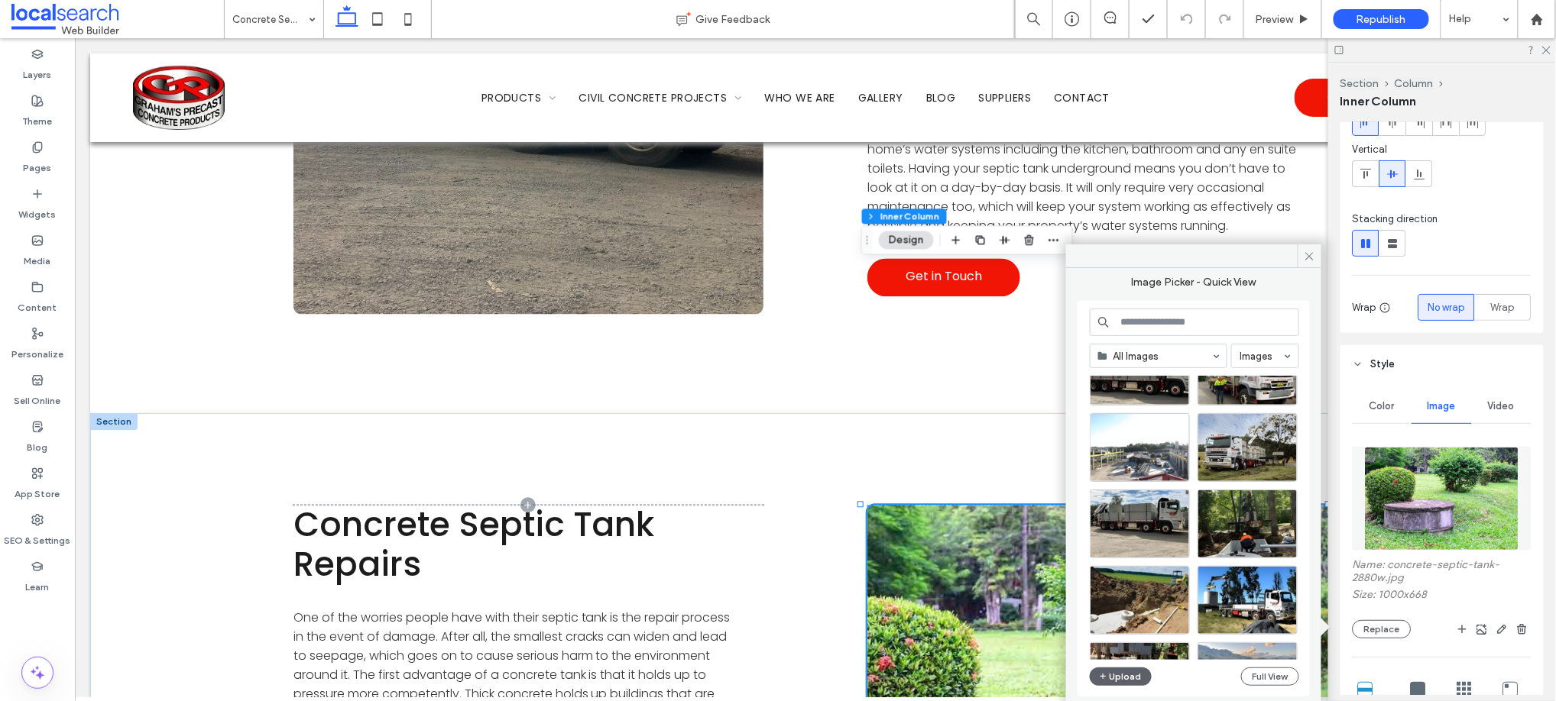
scroll to position [996, 0]
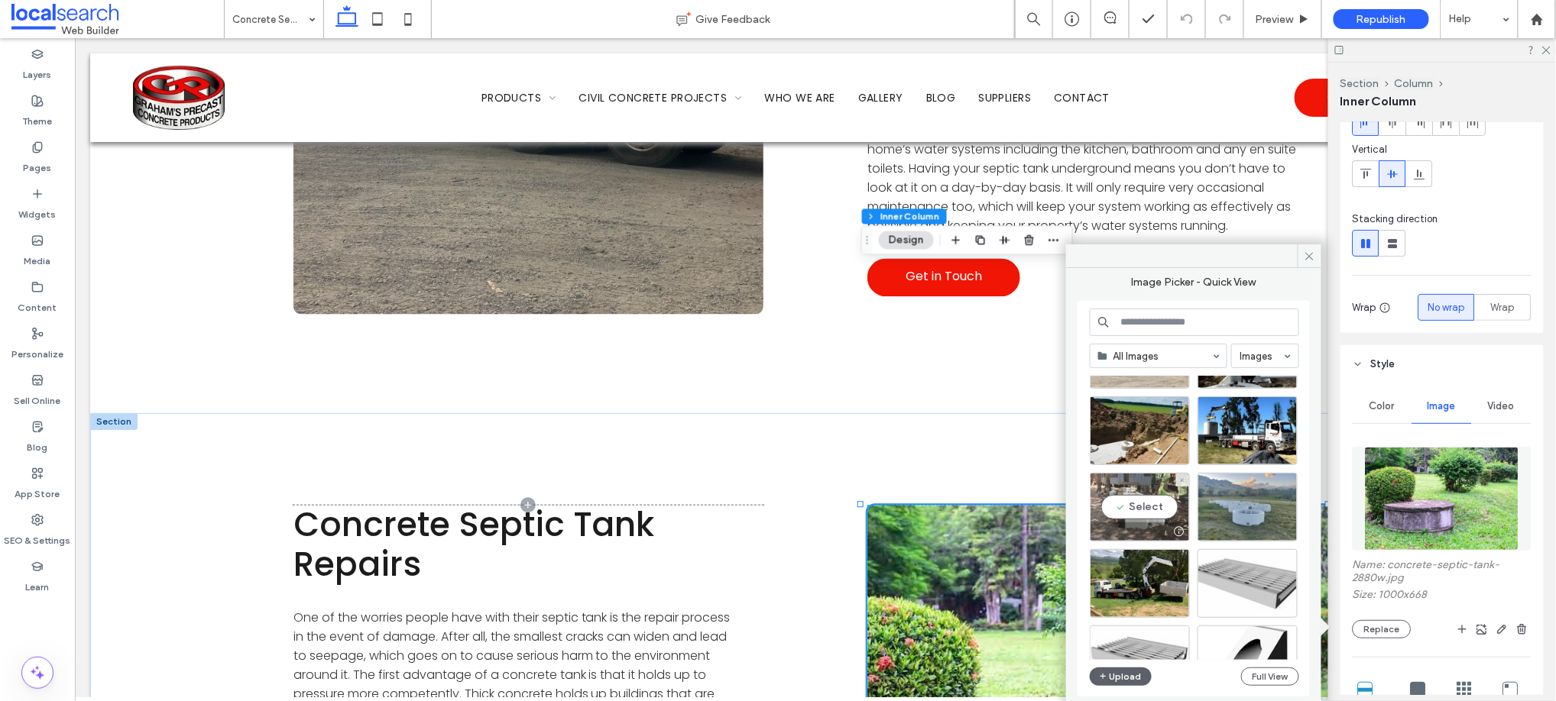
click at [1135, 507] on div "Select" at bounding box center [1140, 507] width 100 height 69
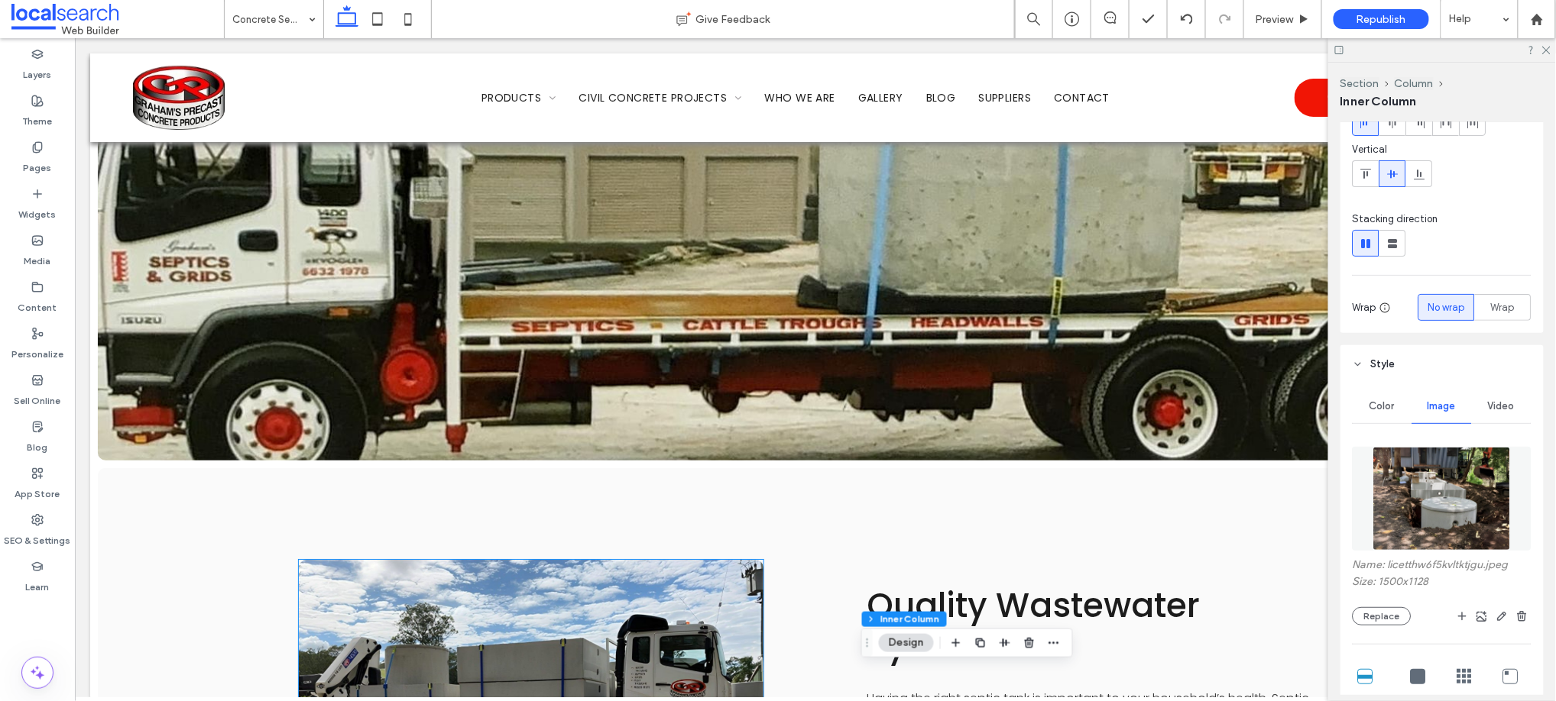
scroll to position [1613, 0]
